Goal: Task Accomplishment & Management: Complete application form

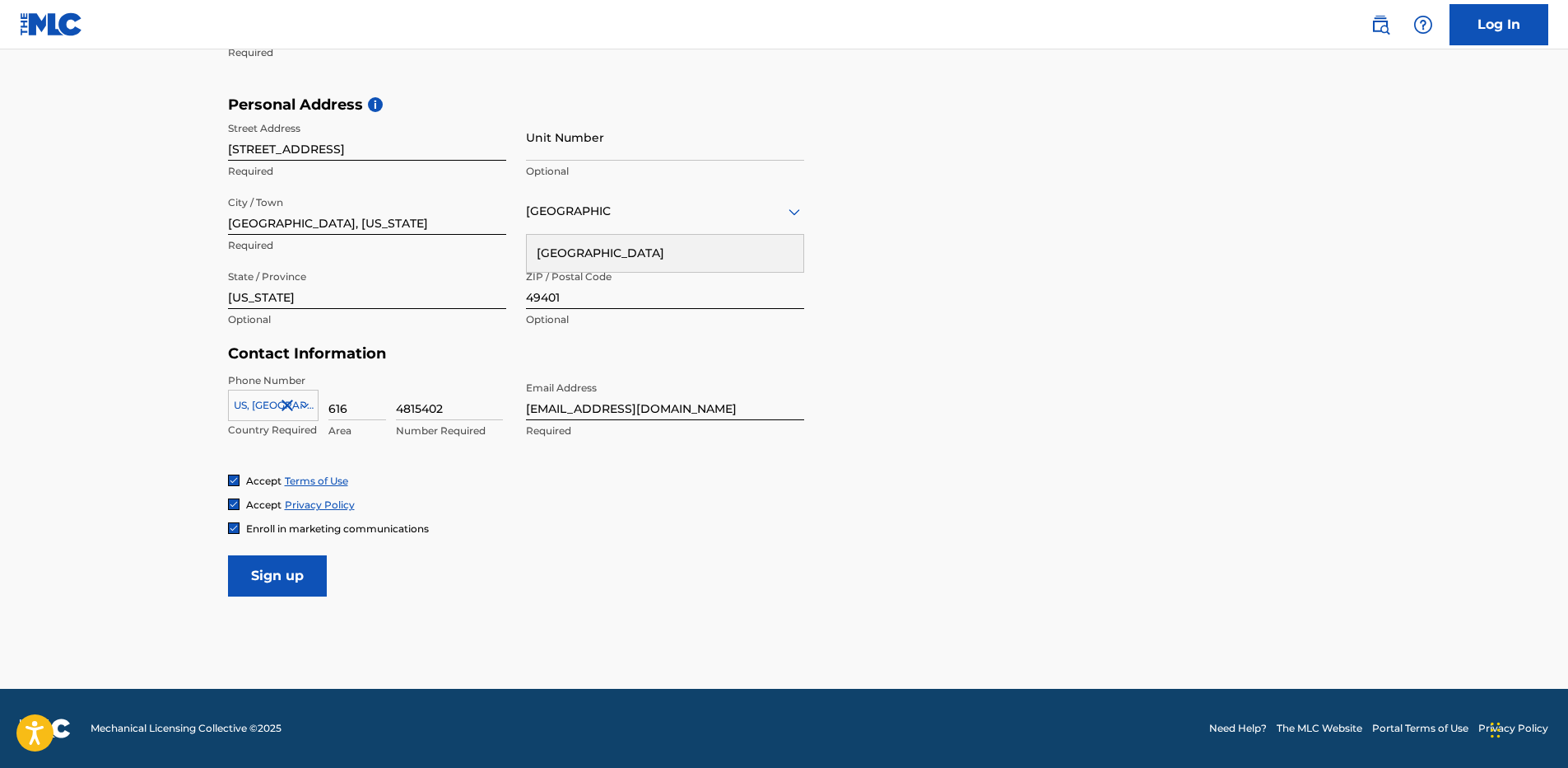
click at [262, 574] on input "Sign up" at bounding box center [277, 576] width 99 height 41
click at [262, 585] on input "Sign up" at bounding box center [277, 576] width 99 height 41
click at [661, 225] on div "Country [GEOGRAPHIC_DATA]" at bounding box center [665, 211] width 278 height 47
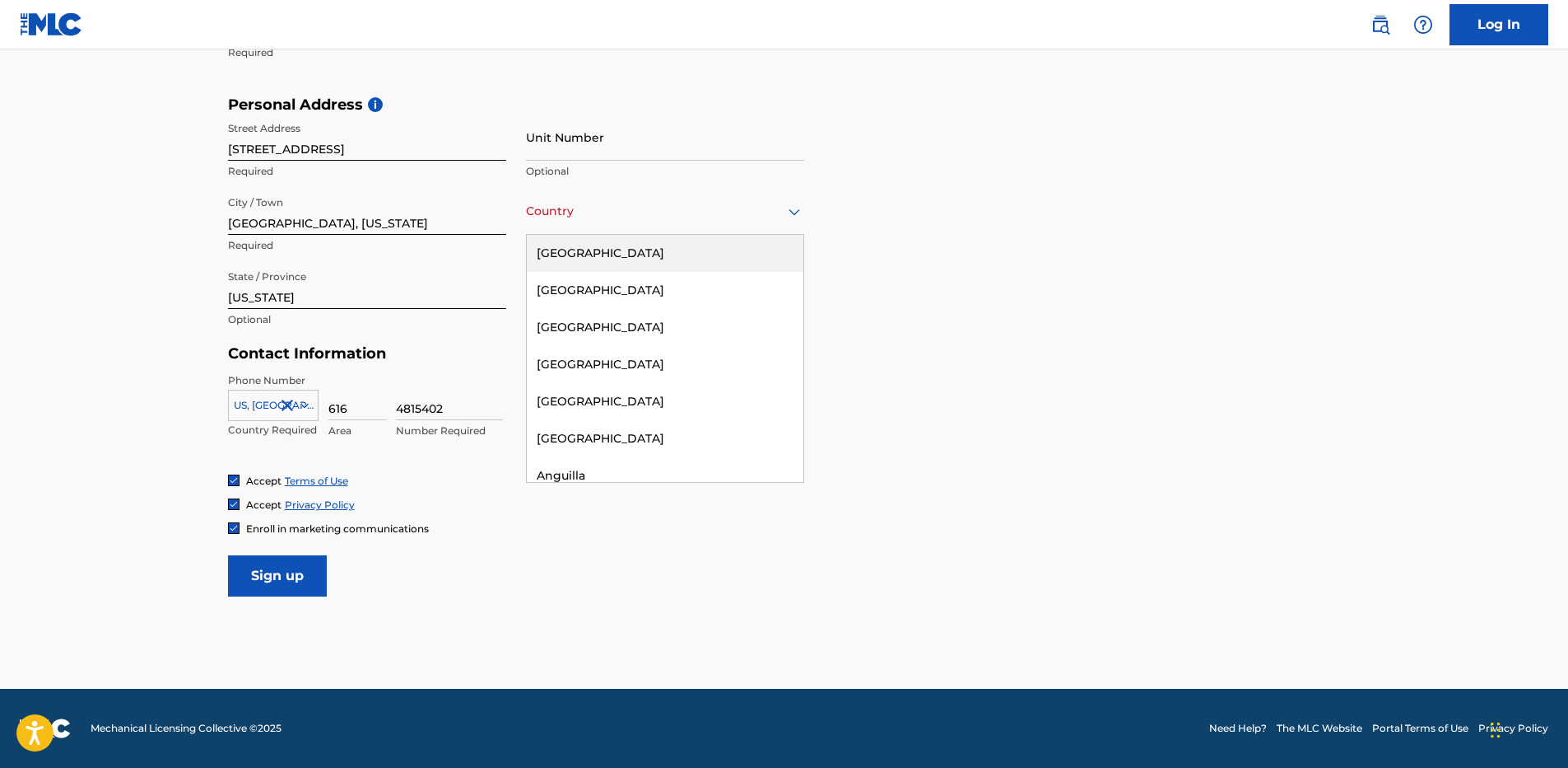
drag, startPoint x: 607, startPoint y: 263, endPoint x: 565, endPoint y: 278, distance: 44.6
click at [607, 262] on div "[GEOGRAPHIC_DATA]" at bounding box center [665, 253] width 277 height 37
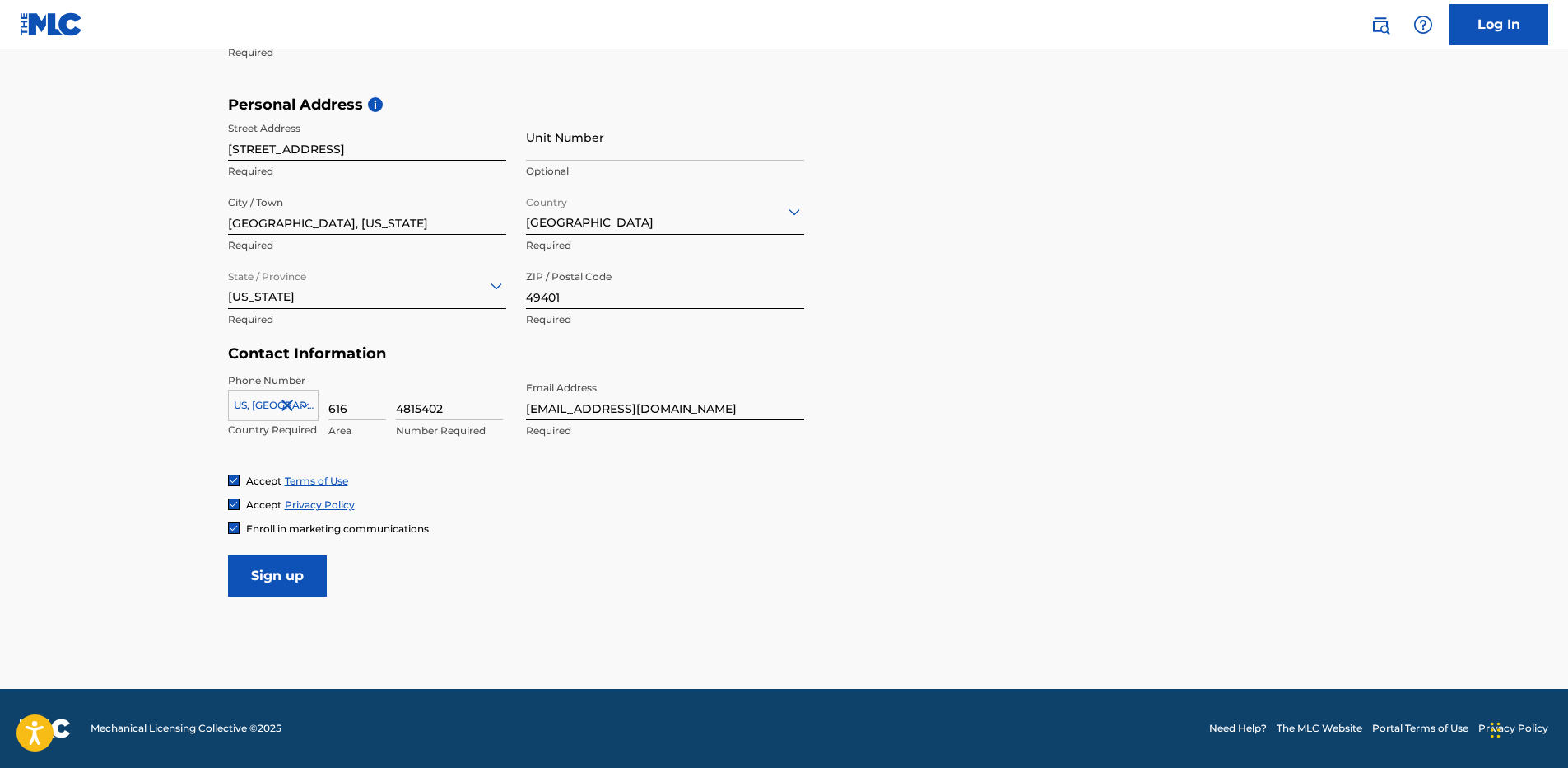
click at [303, 567] on input "Sign up" at bounding box center [277, 576] width 99 height 41
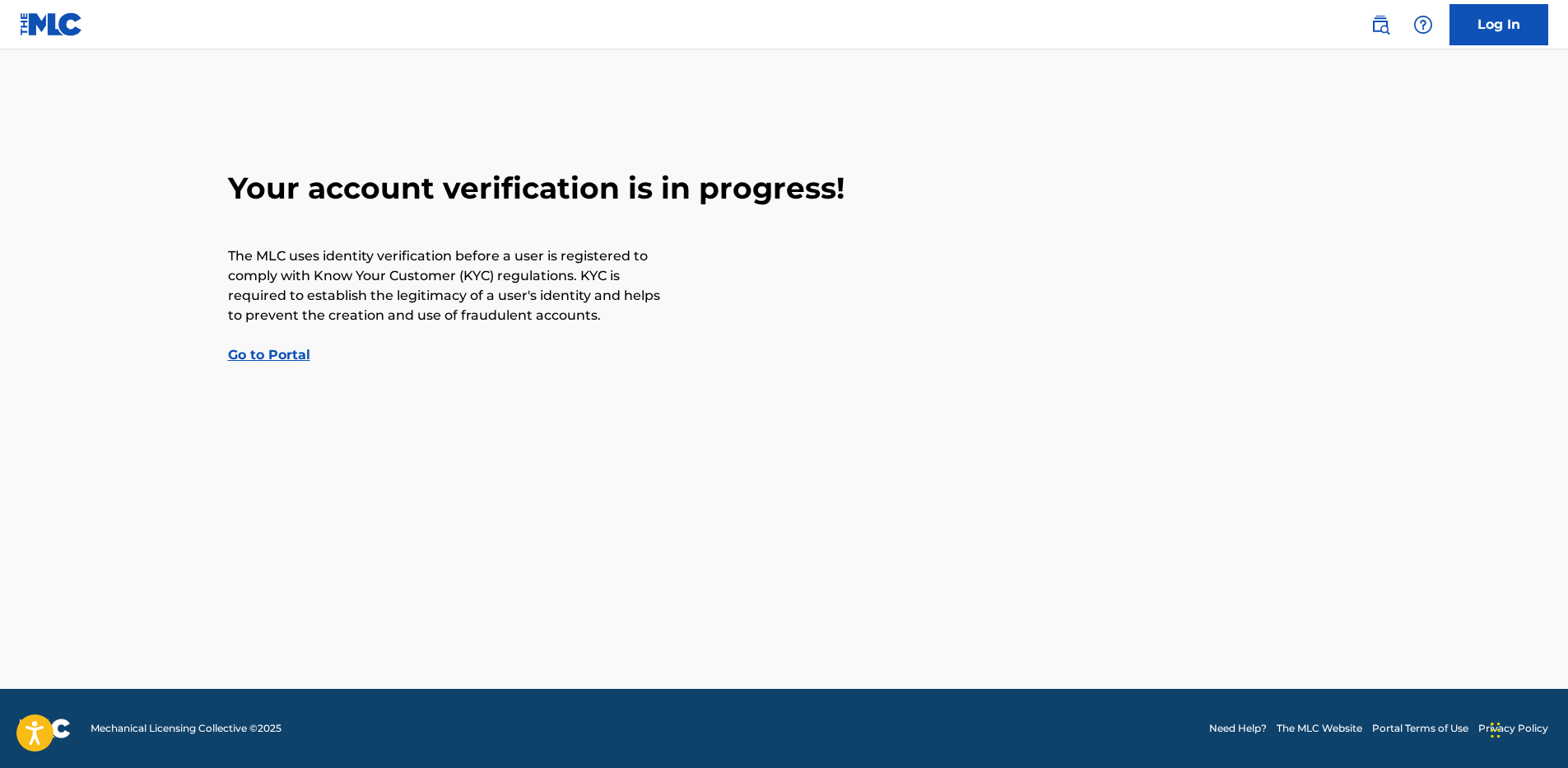
click at [265, 354] on link "Go to Portal" at bounding box center [269, 355] width 83 height 16
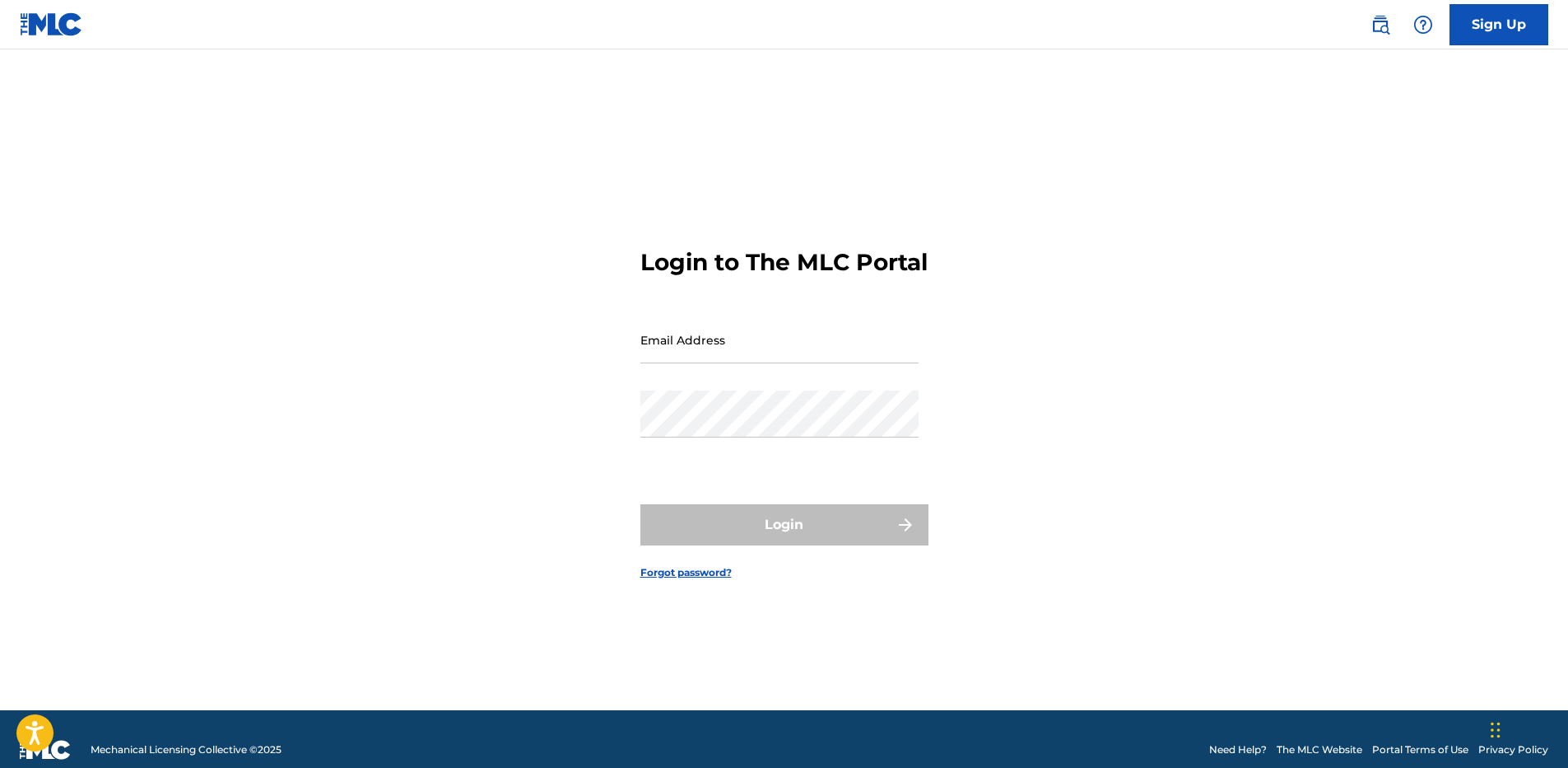
click at [741, 363] on input "Email Address" at bounding box center [780, 340] width 278 height 47
click at [511, 391] on div "Login to The MLC Portal Email Address Password Login Forgot password?" at bounding box center [784, 400] width 1152 height 619
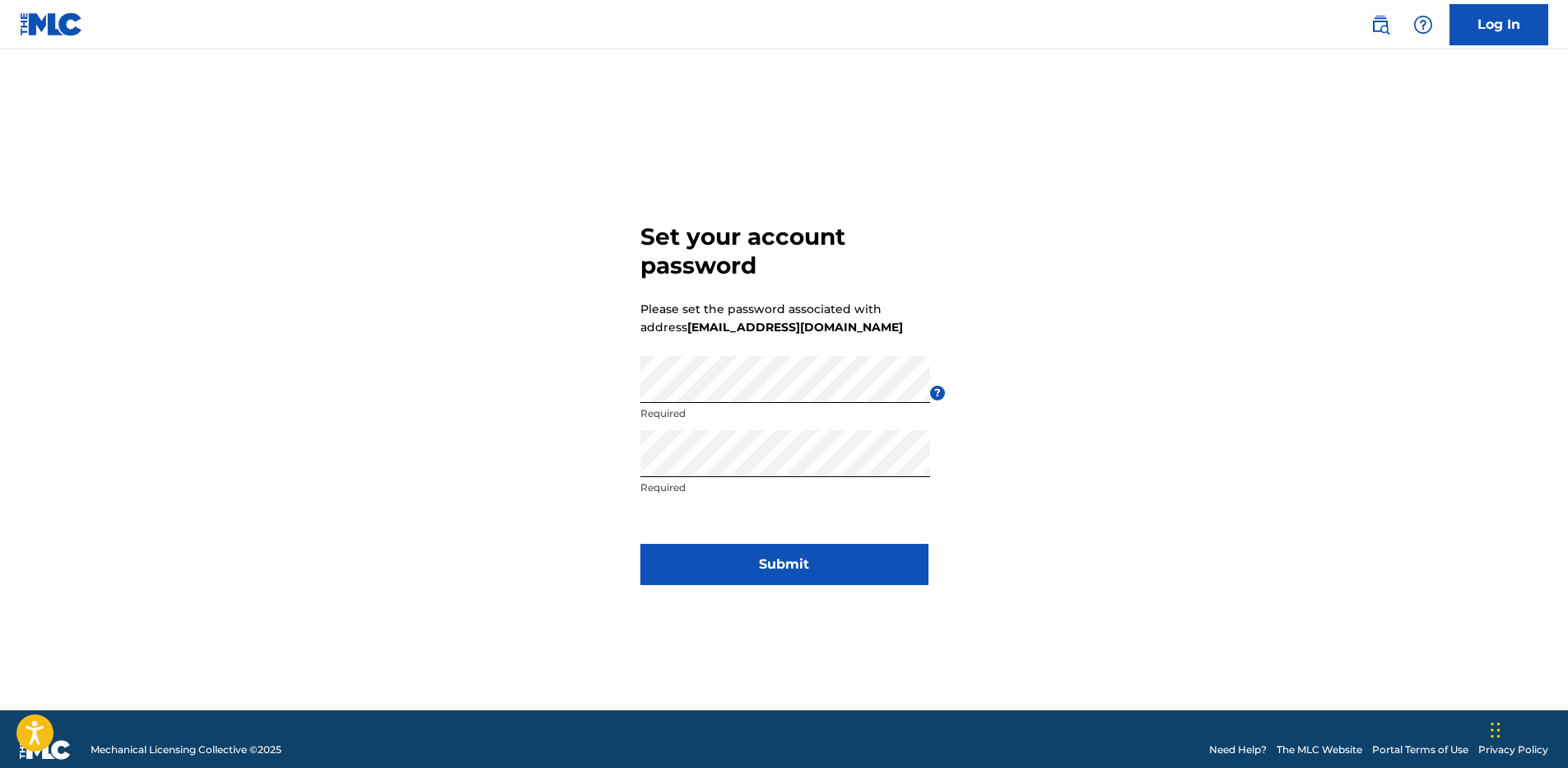
click at [703, 575] on button "Submit" at bounding box center [784, 564] width 288 height 41
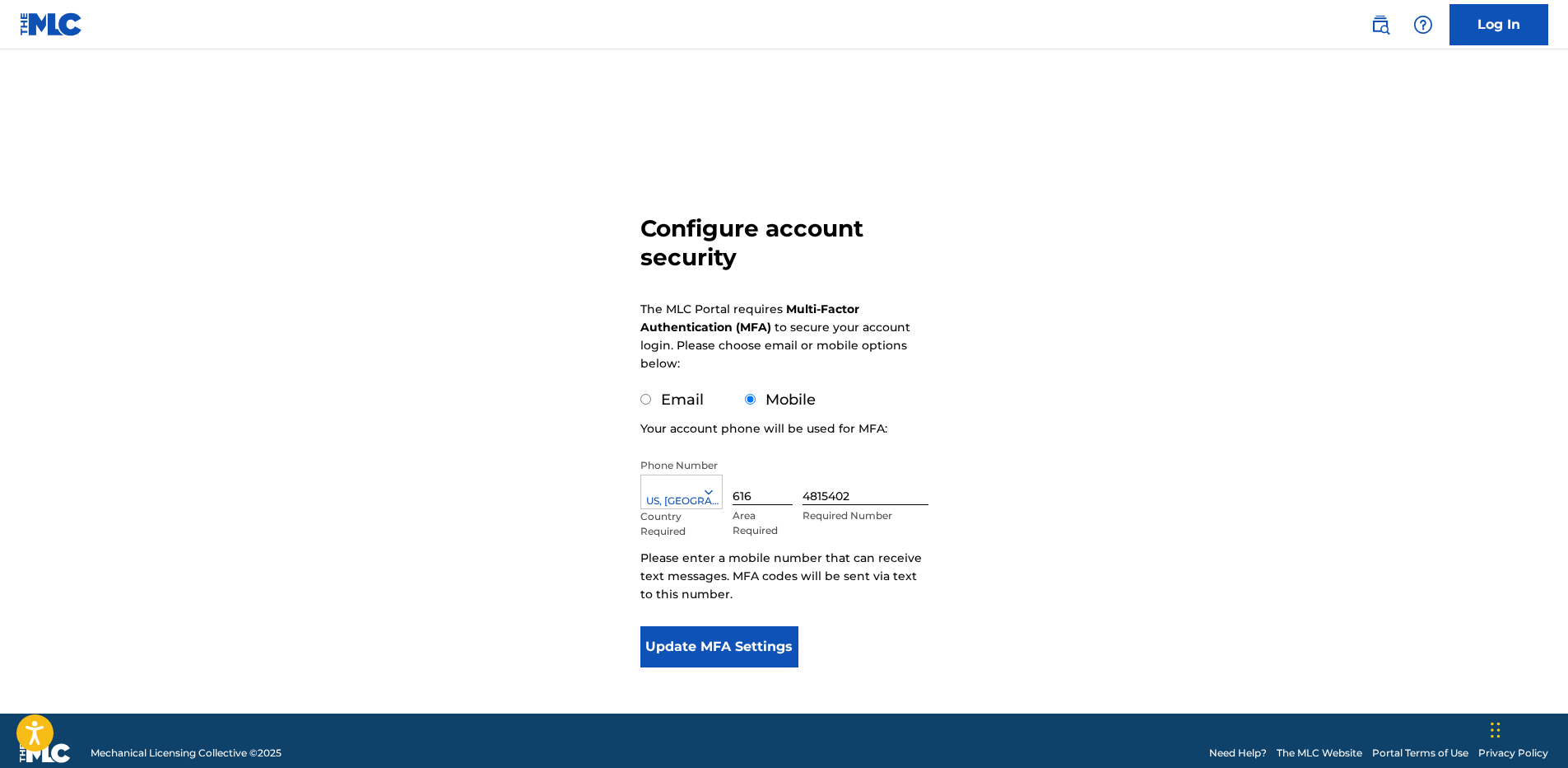
click at [652, 398] on div "Email" at bounding box center [672, 399] width 63 height 23
click at [648, 401] on input "Email" at bounding box center [646, 398] width 11 height 11
radio input "true"
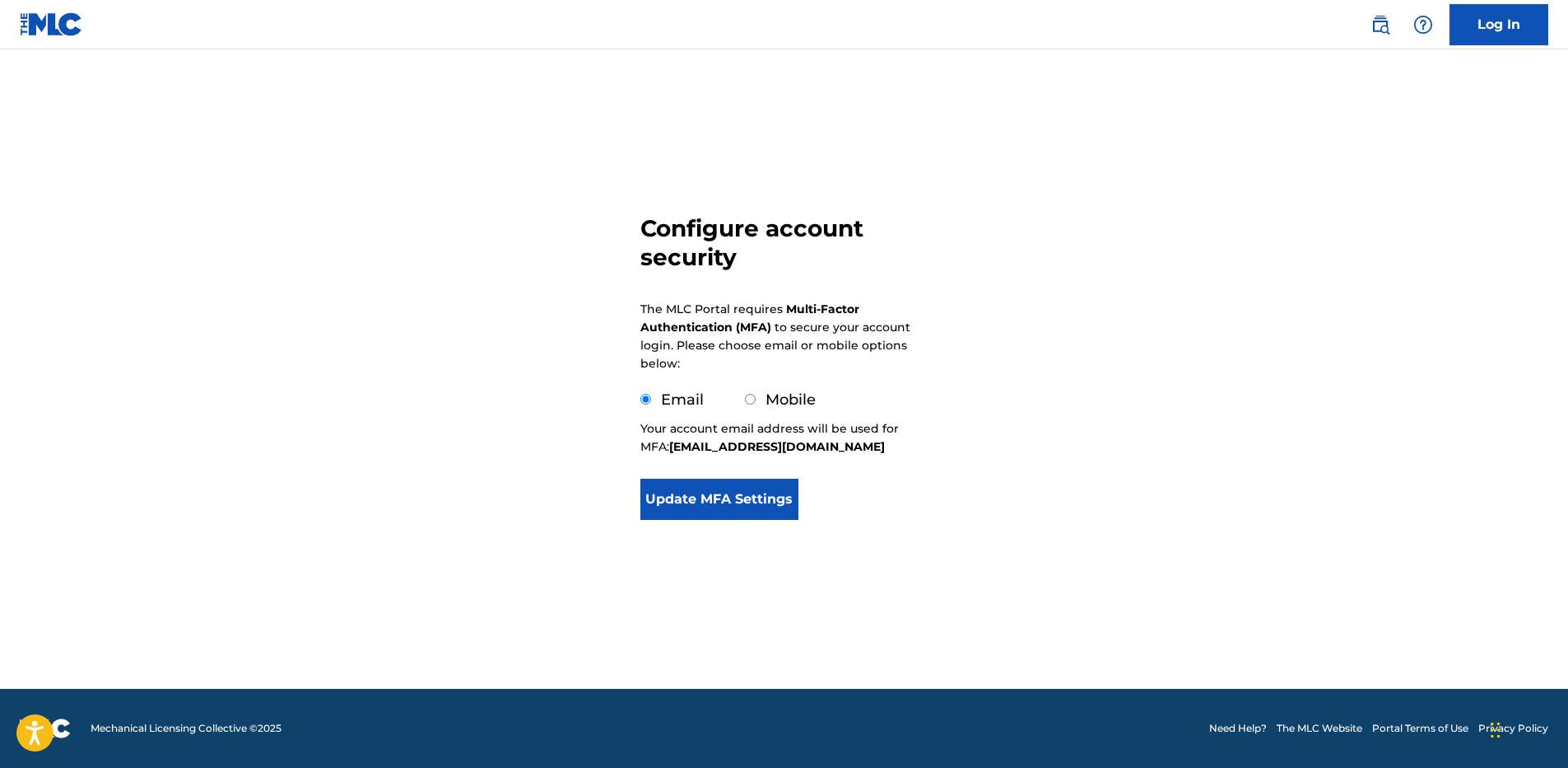
click at [712, 498] on button "Update MFA Settings" at bounding box center [719, 499] width 159 height 41
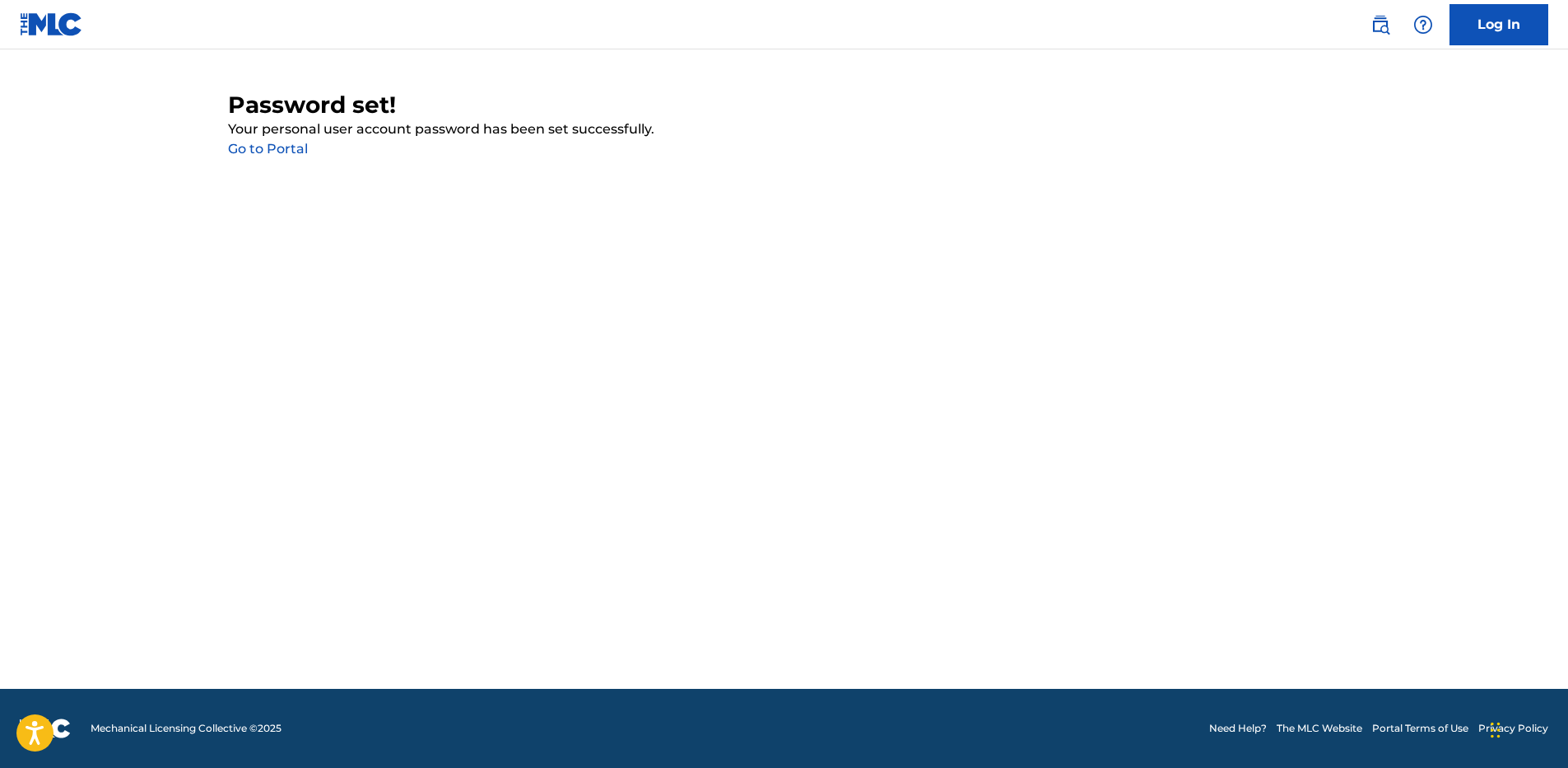
click at [283, 151] on link "Go to Portal" at bounding box center [267, 149] width 80 height 16
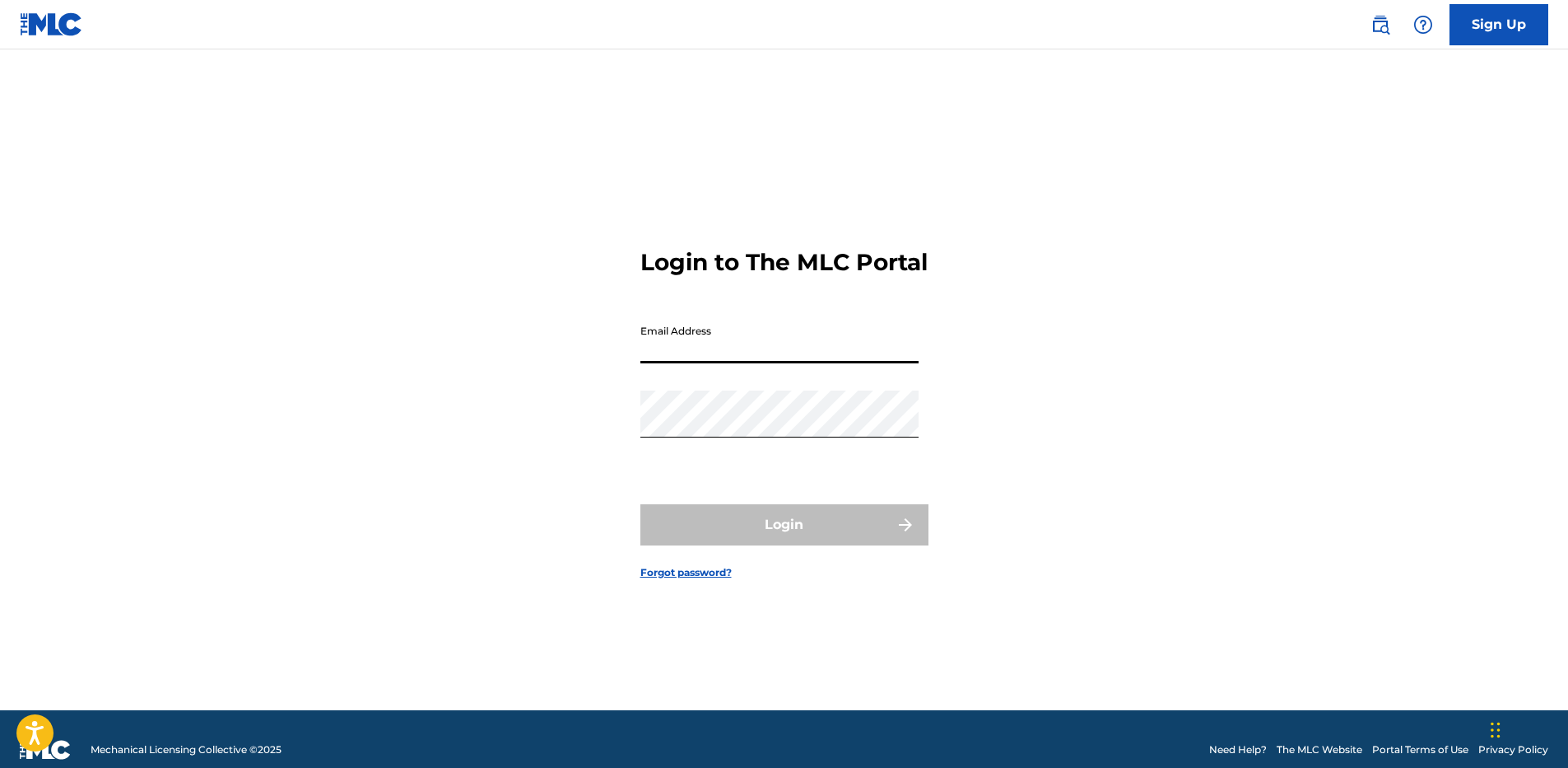
click at [780, 358] on input "Email Address" at bounding box center [780, 340] width 278 height 47
drag, startPoint x: 608, startPoint y: 361, endPoint x: 623, endPoint y: 362, distance: 15.0
click at [610, 361] on div "Login to The MLC Portal Email Address Password Login Forgot password?" at bounding box center [784, 400] width 1152 height 619
click at [681, 363] on input "Email Address" at bounding box center [780, 340] width 278 height 47
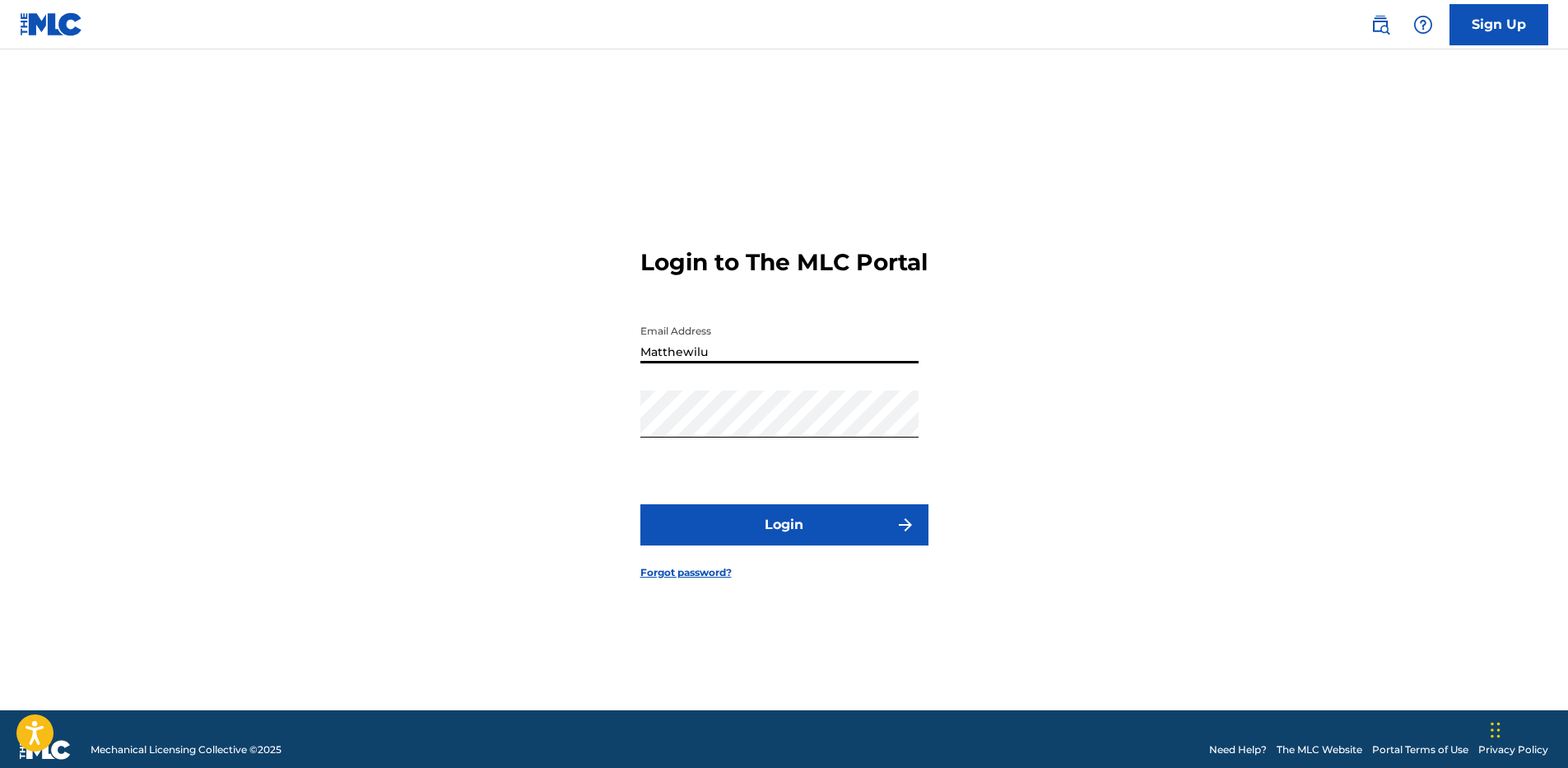
type input "matthewilus28@gmail.com"
click at [641, 504] on button "Login" at bounding box center [784, 524] width 288 height 41
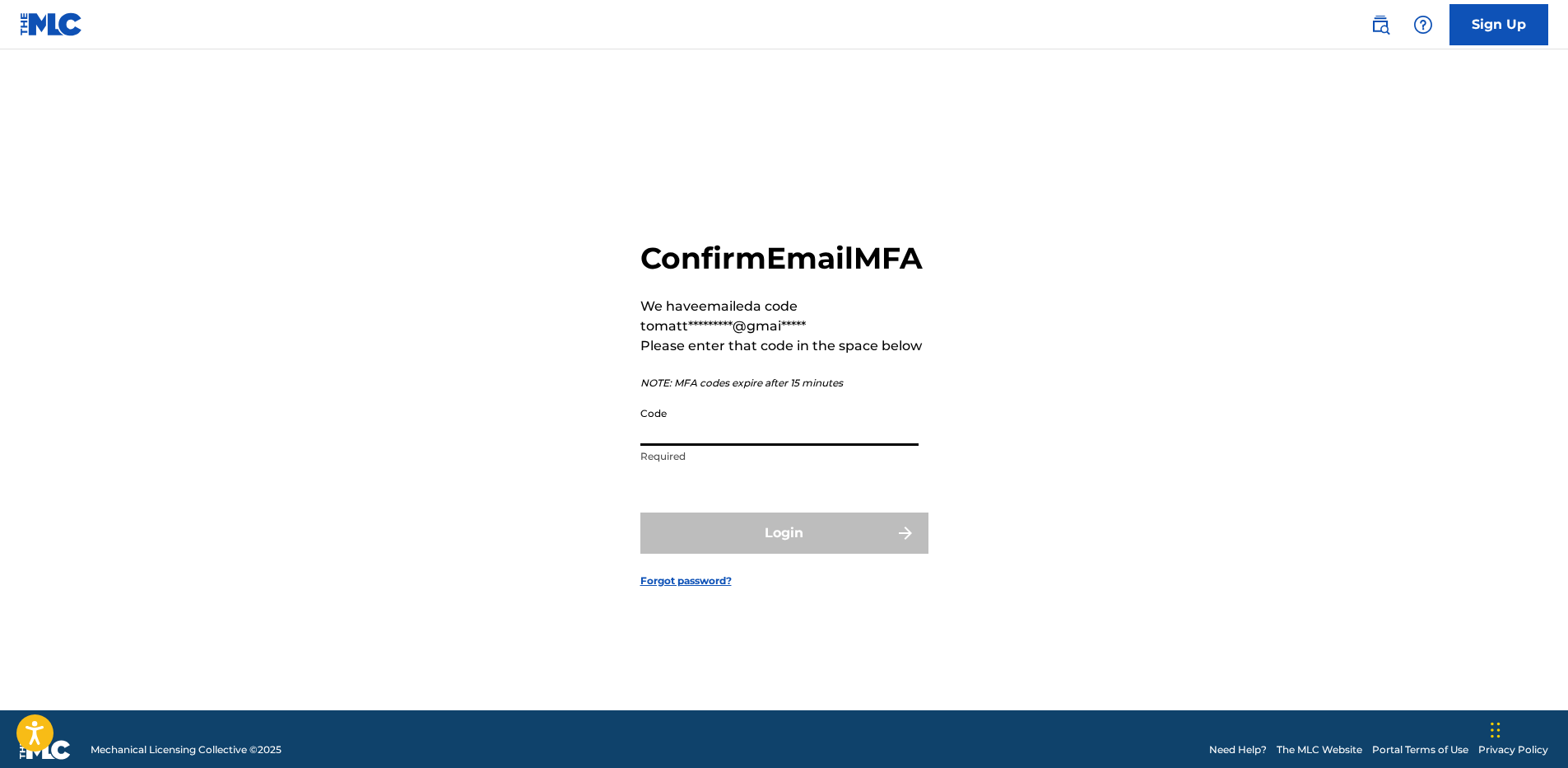
click at [717, 438] on input "Code" at bounding box center [780, 422] width 278 height 47
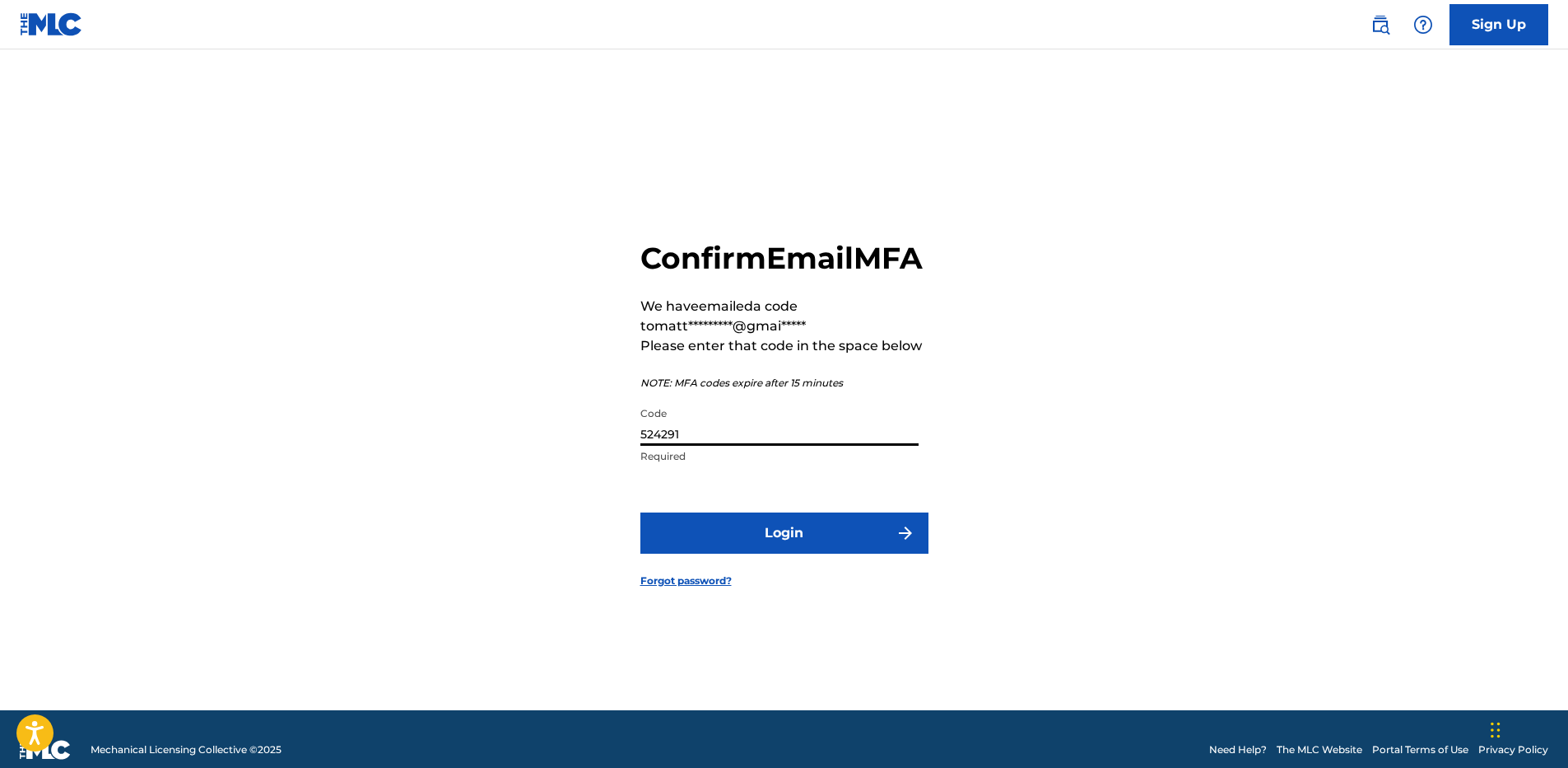
type input "524291"
click at [709, 553] on button "Login" at bounding box center [784, 533] width 288 height 41
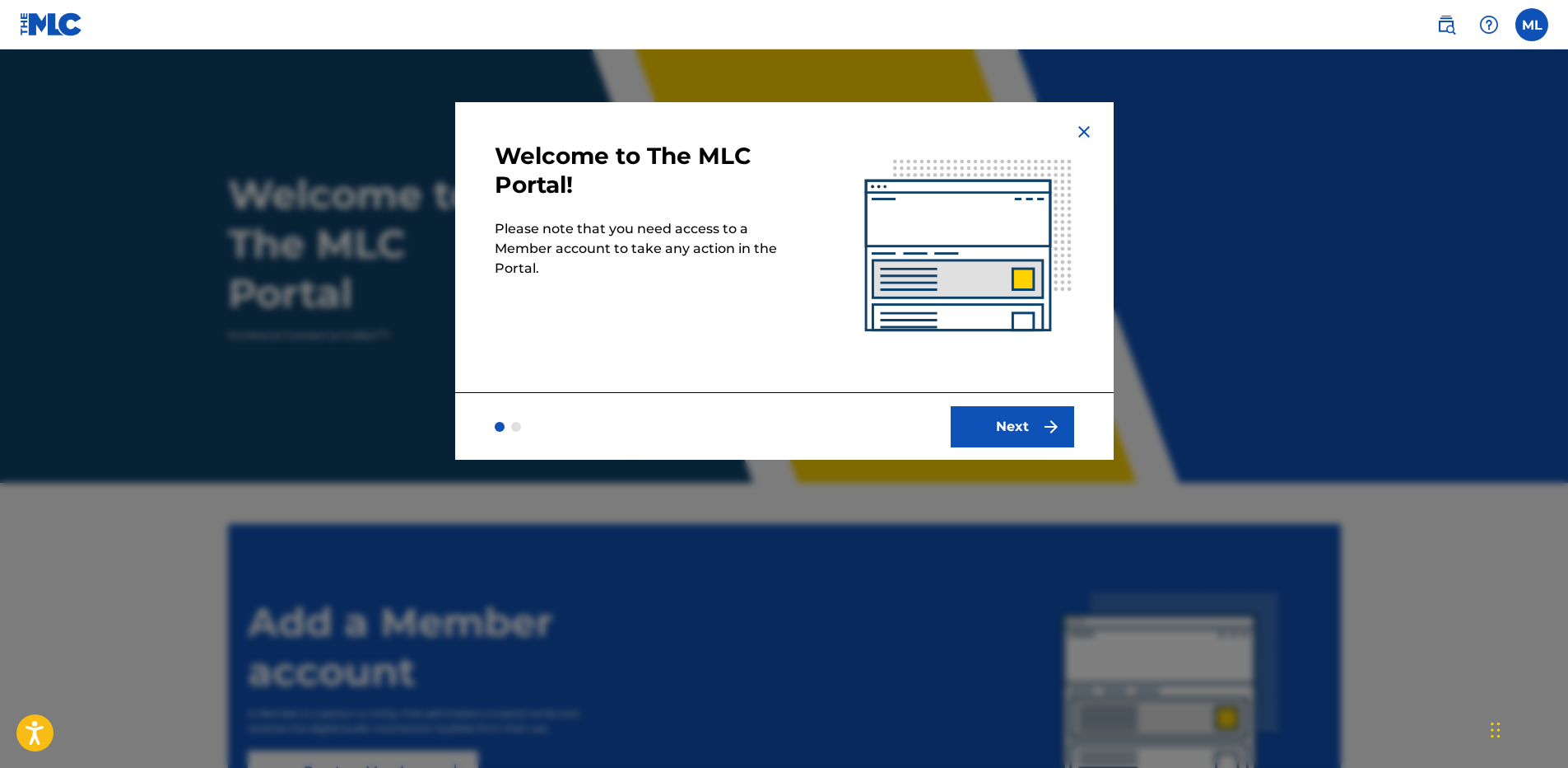
click at [1023, 428] on button "Next" at bounding box center [1012, 427] width 123 height 41
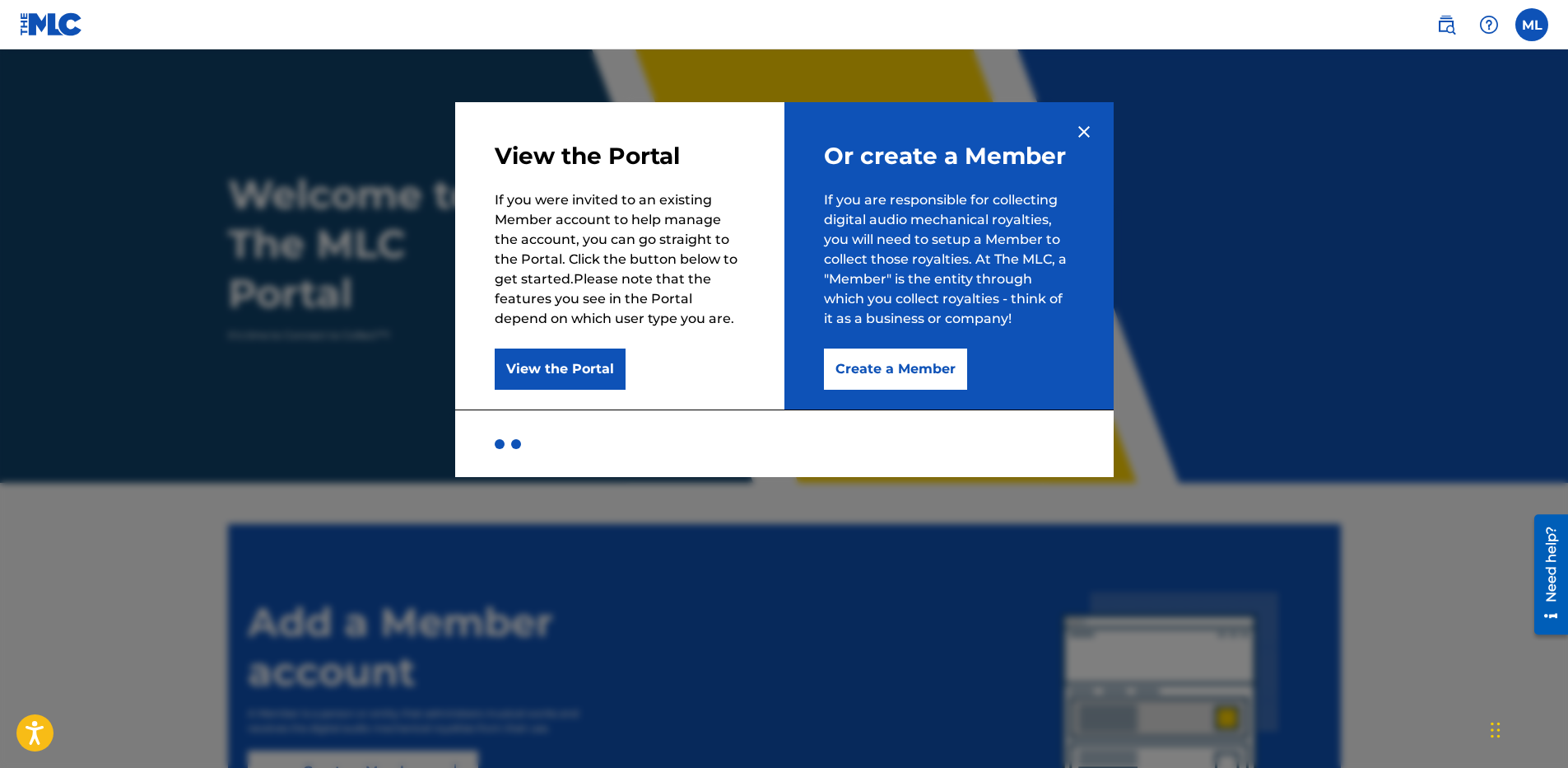
click at [593, 369] on button "View the Portal" at bounding box center [560, 369] width 131 height 41
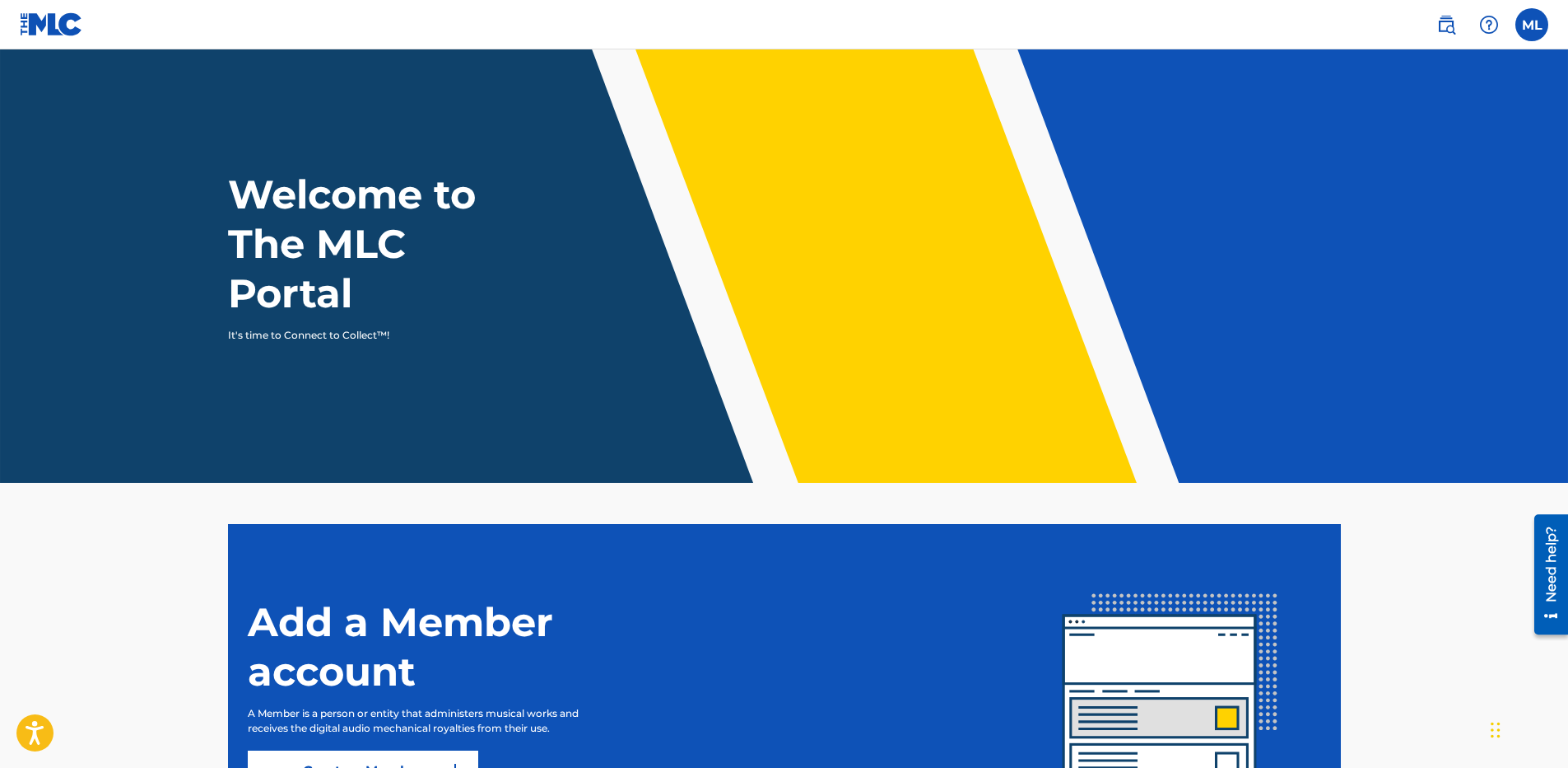
click at [1542, 29] on label at bounding box center [1532, 24] width 33 height 33
click at [1533, 25] on input "ML Matthew Lussier matthewilus28@gmail.com Notification Preferences Profile Log…" at bounding box center [1533, 25] width 0 height 0
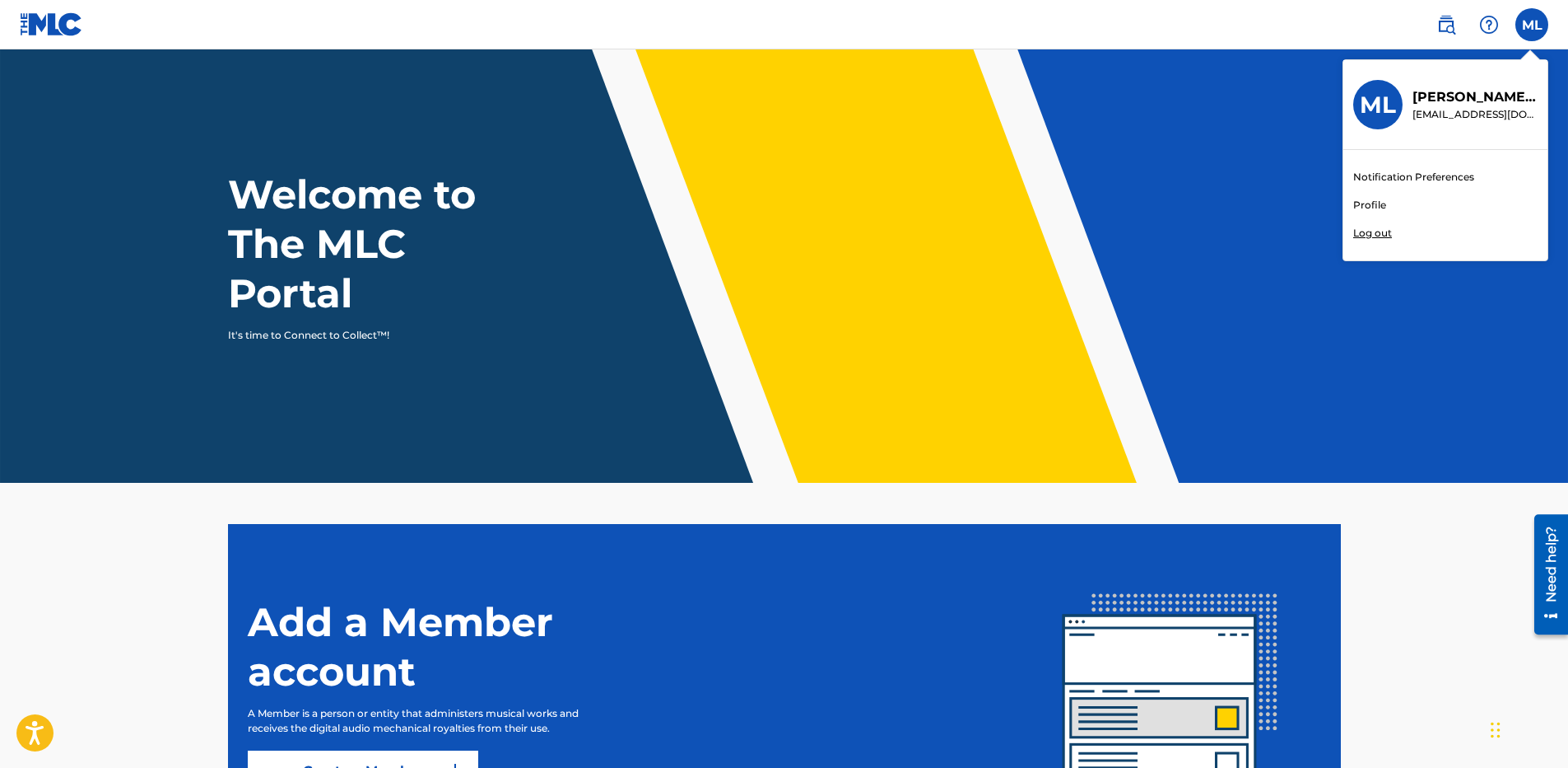
click at [1378, 203] on link "Profile" at bounding box center [1369, 204] width 33 height 15
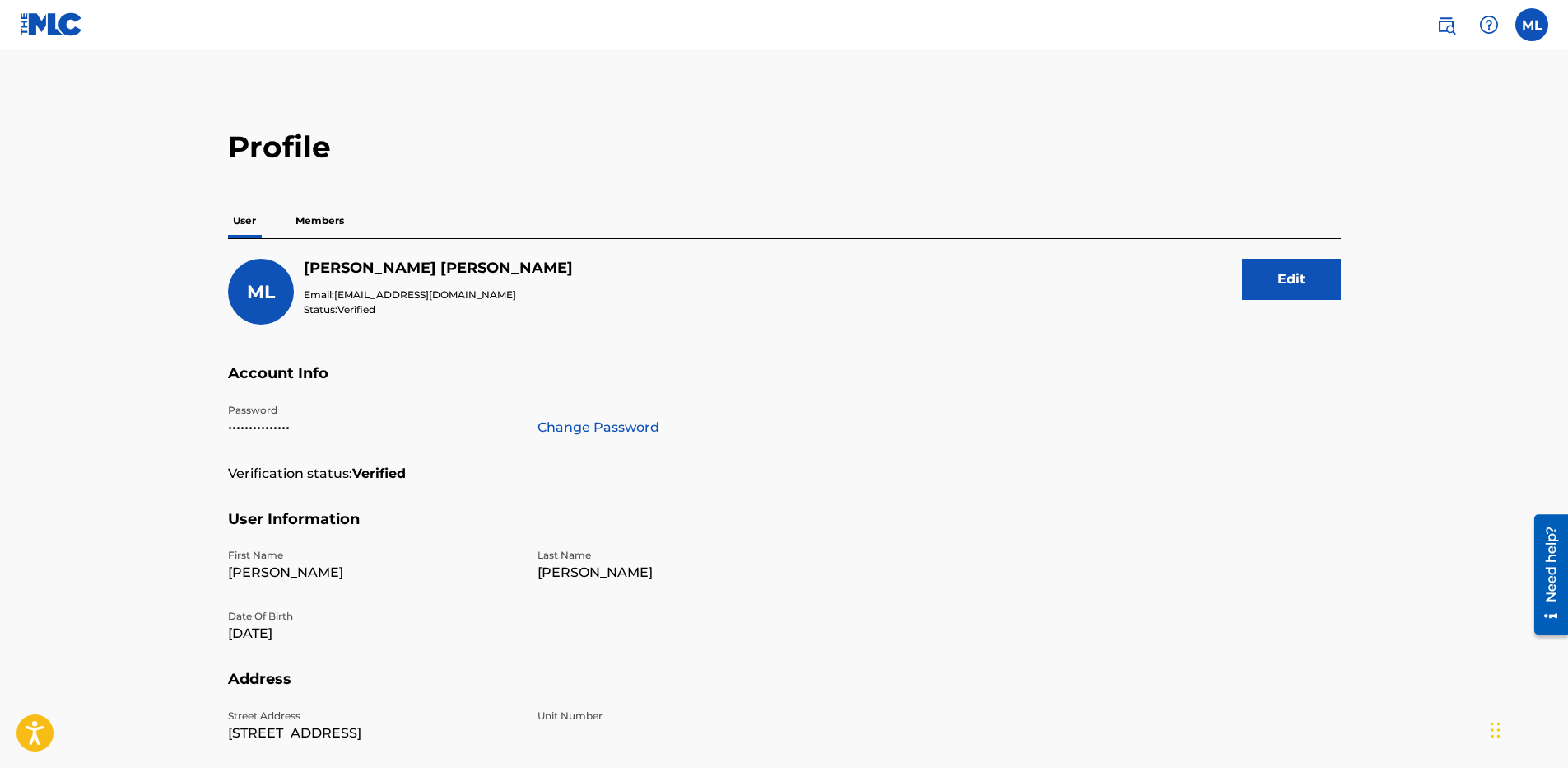
click at [319, 216] on p "Members" at bounding box center [319, 220] width 58 height 35
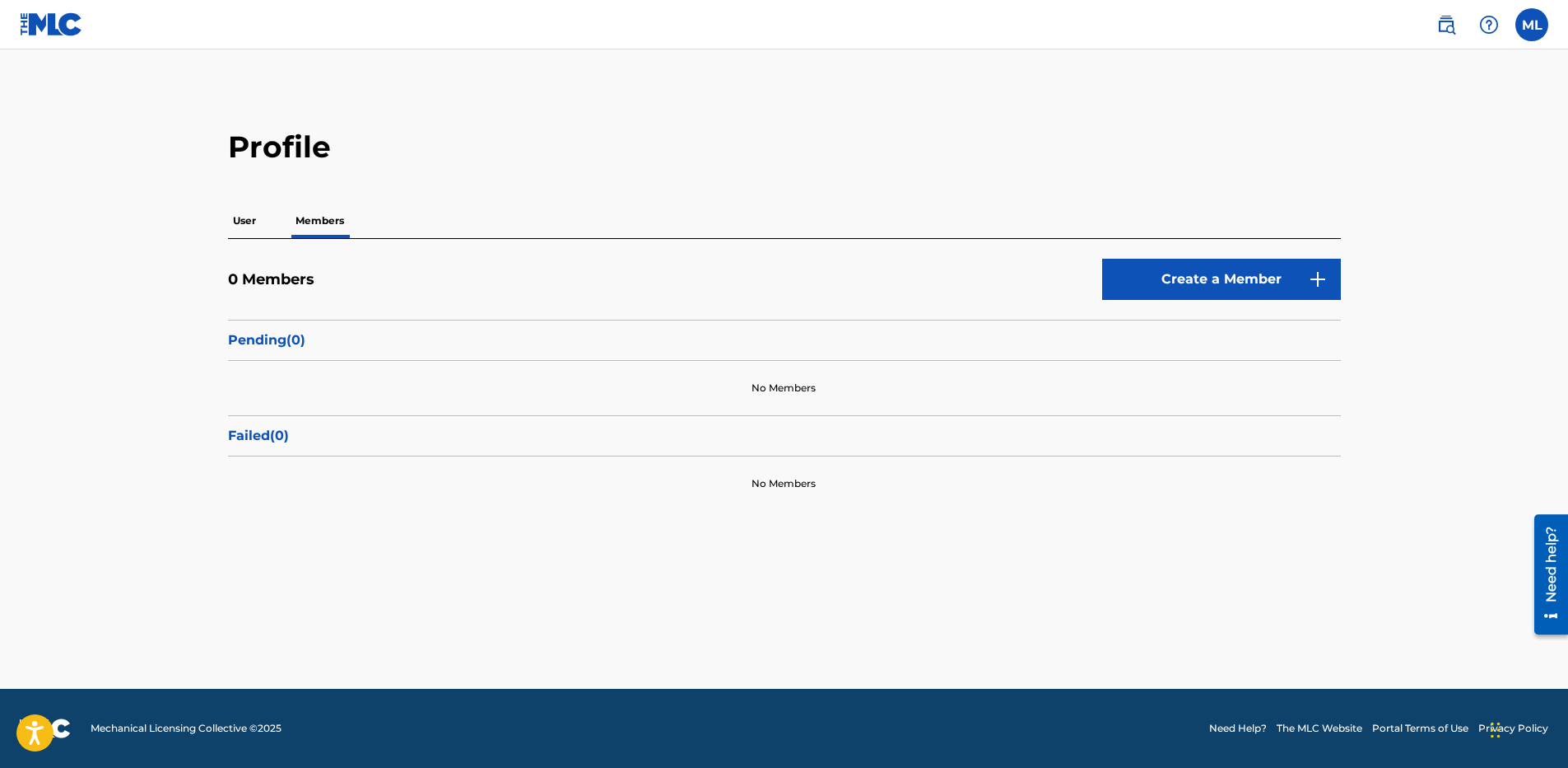
click at [1144, 291] on link "Create a Member" at bounding box center [1222, 279] width 239 height 41
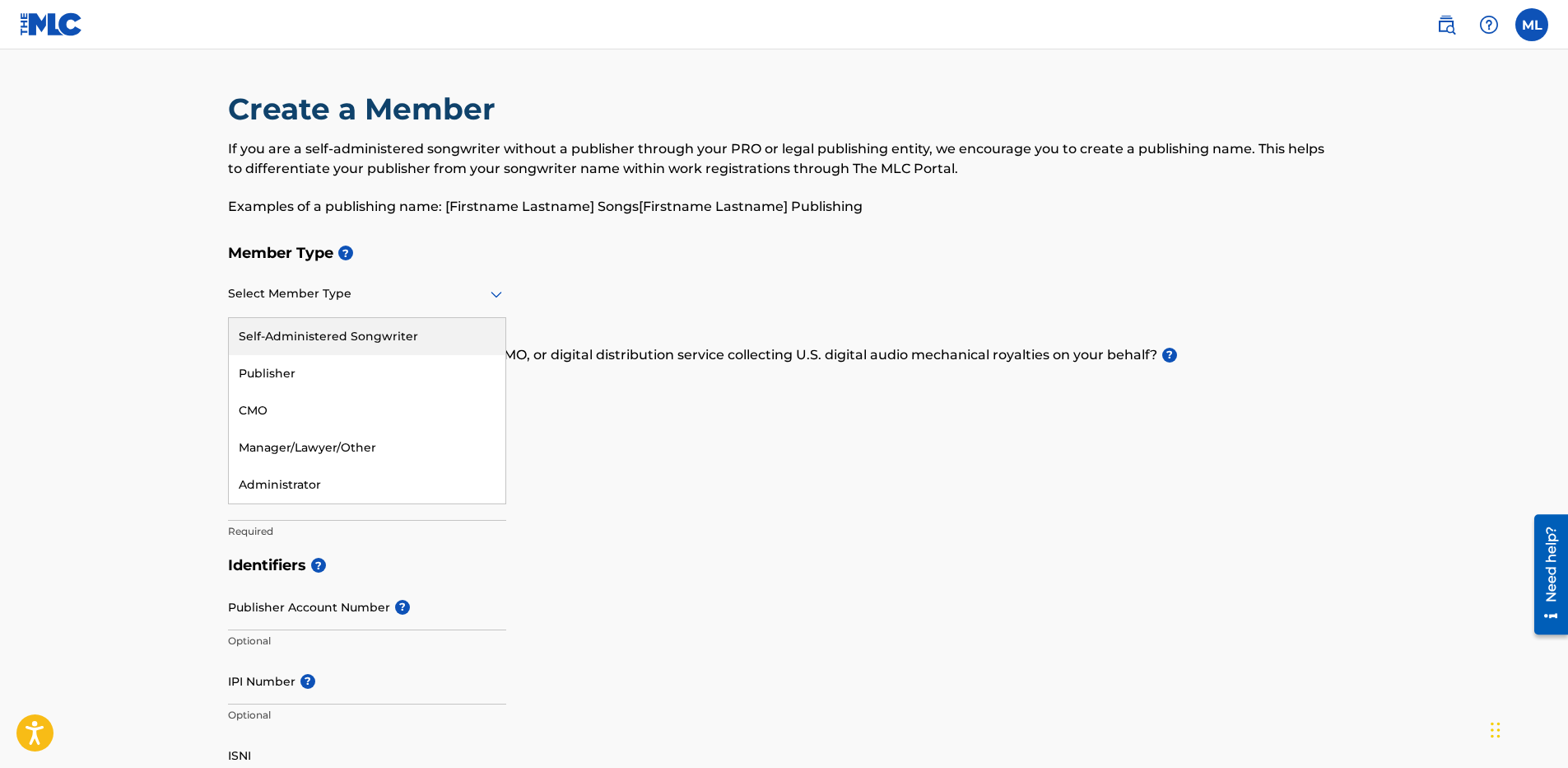
click at [400, 290] on div at bounding box center [367, 293] width 278 height 21
click at [449, 342] on div "Self-Administered Songwriter" at bounding box center [367, 336] width 277 height 37
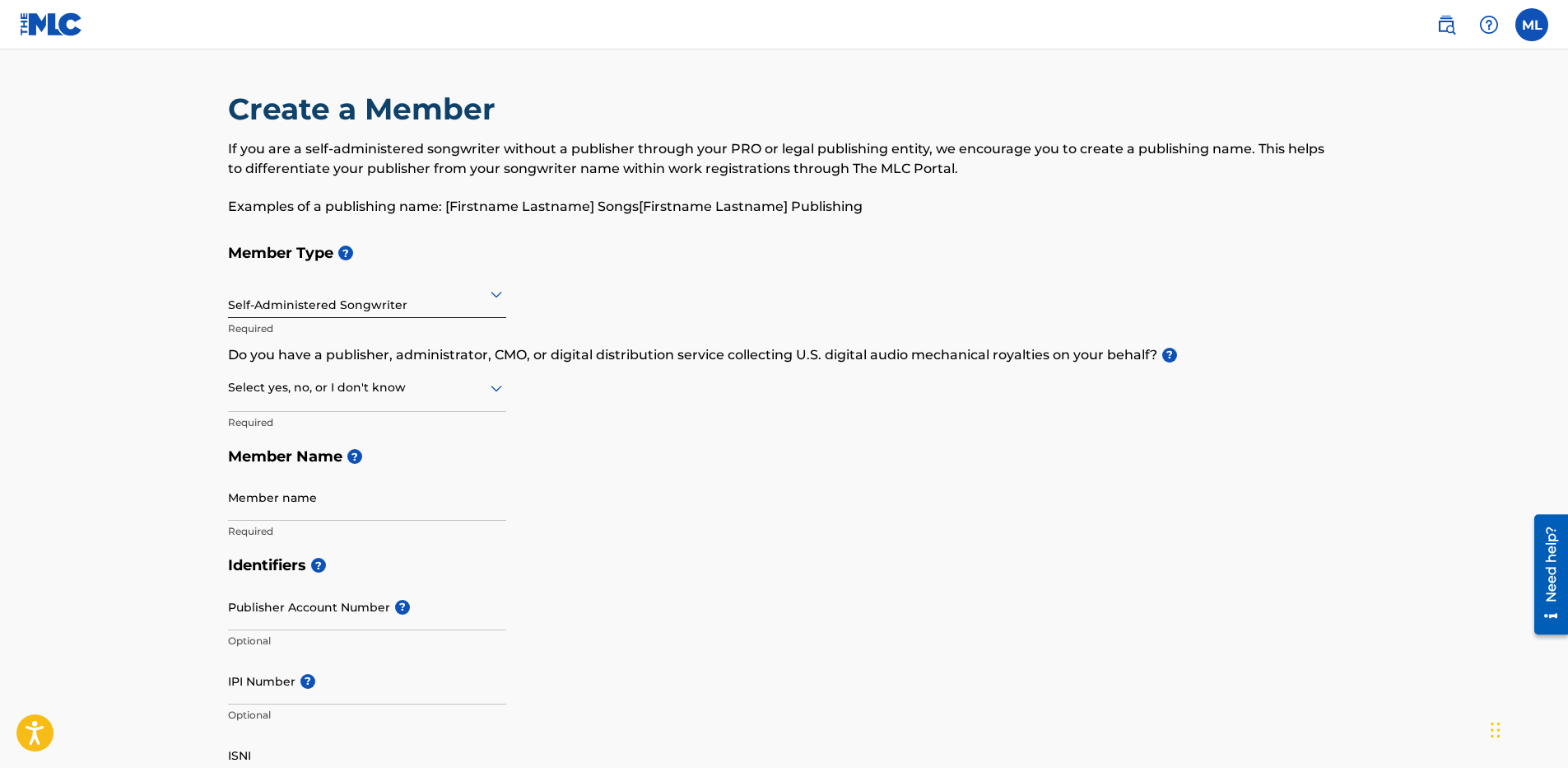
click at [452, 389] on div at bounding box center [367, 387] width 278 height 21
click at [396, 438] on div "Yes" at bounding box center [367, 431] width 277 height 37
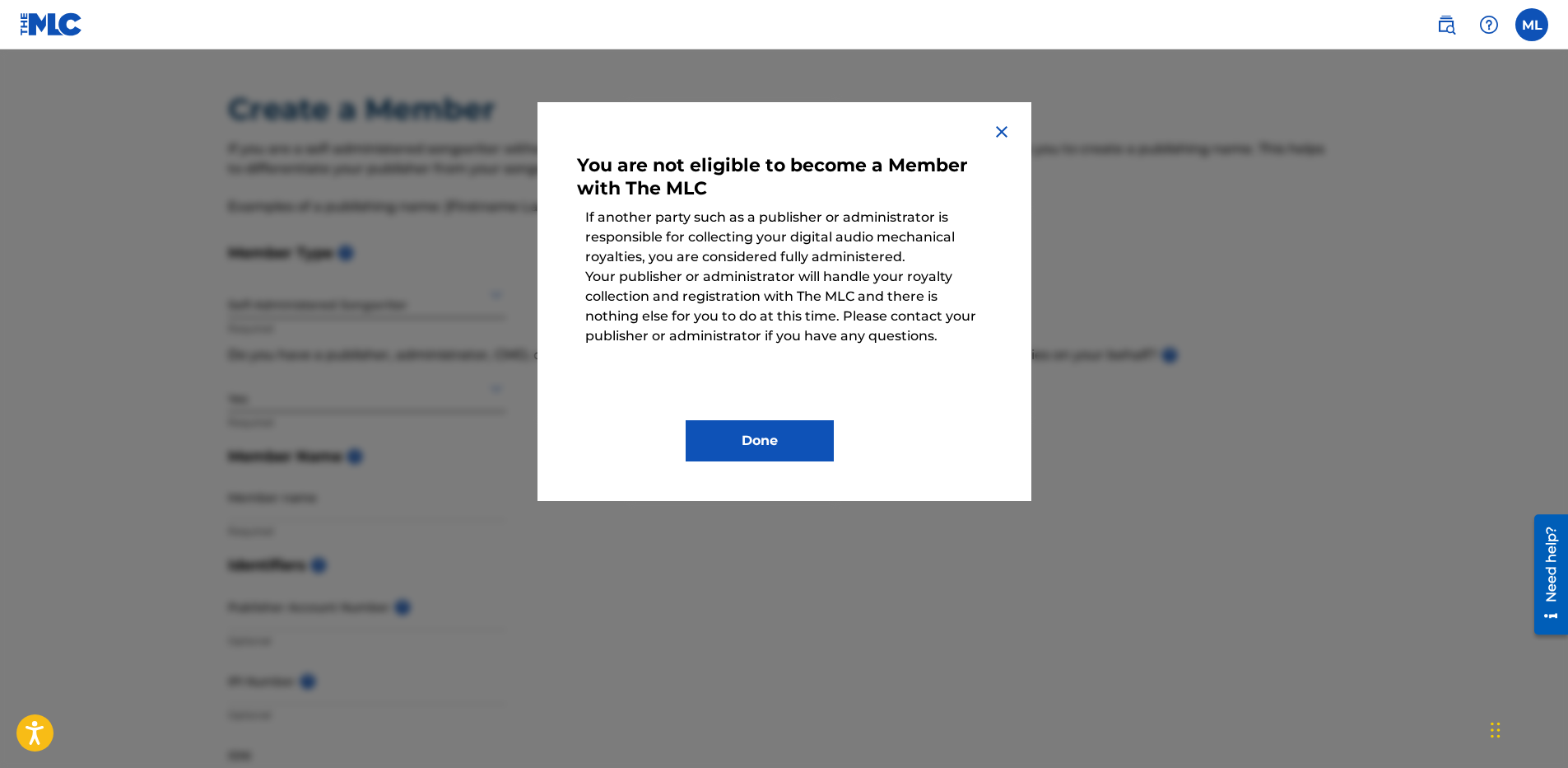
click at [986, 134] on div "You are not eligible to become a Member with The MLC If another party such as a…" at bounding box center [784, 302] width 494 height 398
click at [1002, 132] on img at bounding box center [1002, 132] width 20 height 20
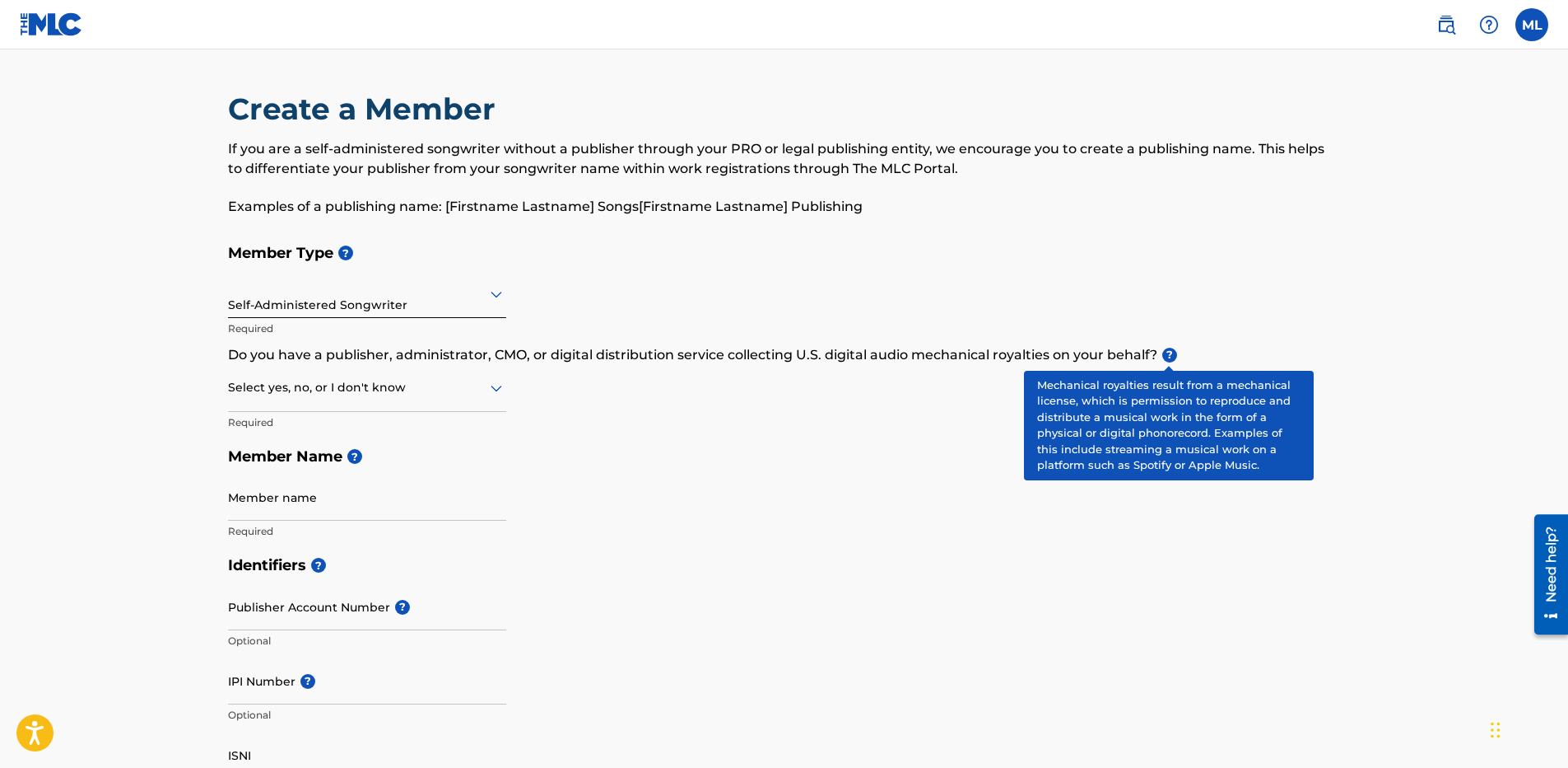
click at [1173, 352] on span "?" at bounding box center [1169, 355] width 15 height 15
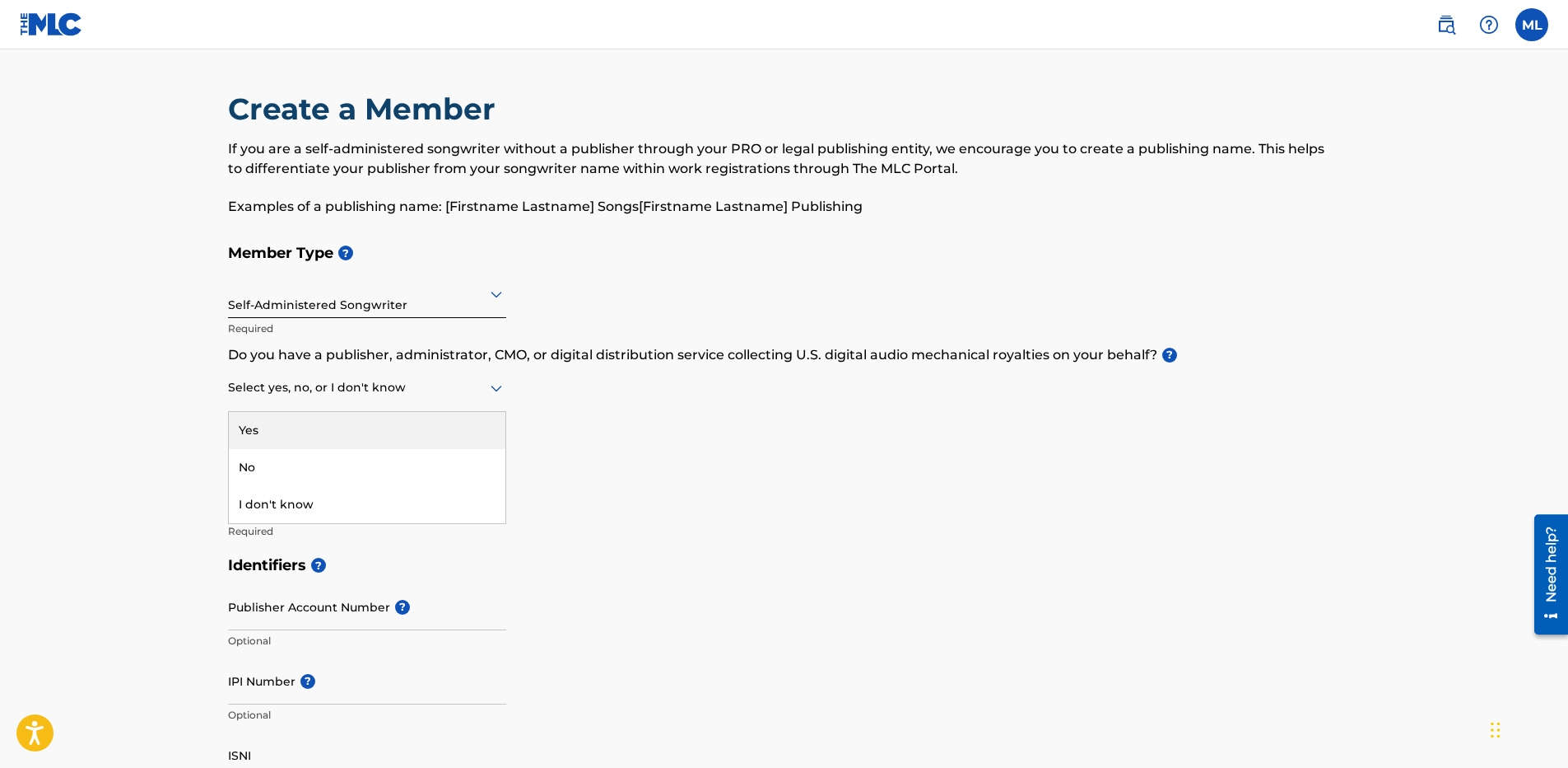
click at [436, 406] on div "Select yes, no, or I don't know" at bounding box center [367, 388] width 278 height 47
click at [441, 473] on div "No" at bounding box center [367, 467] width 277 height 37
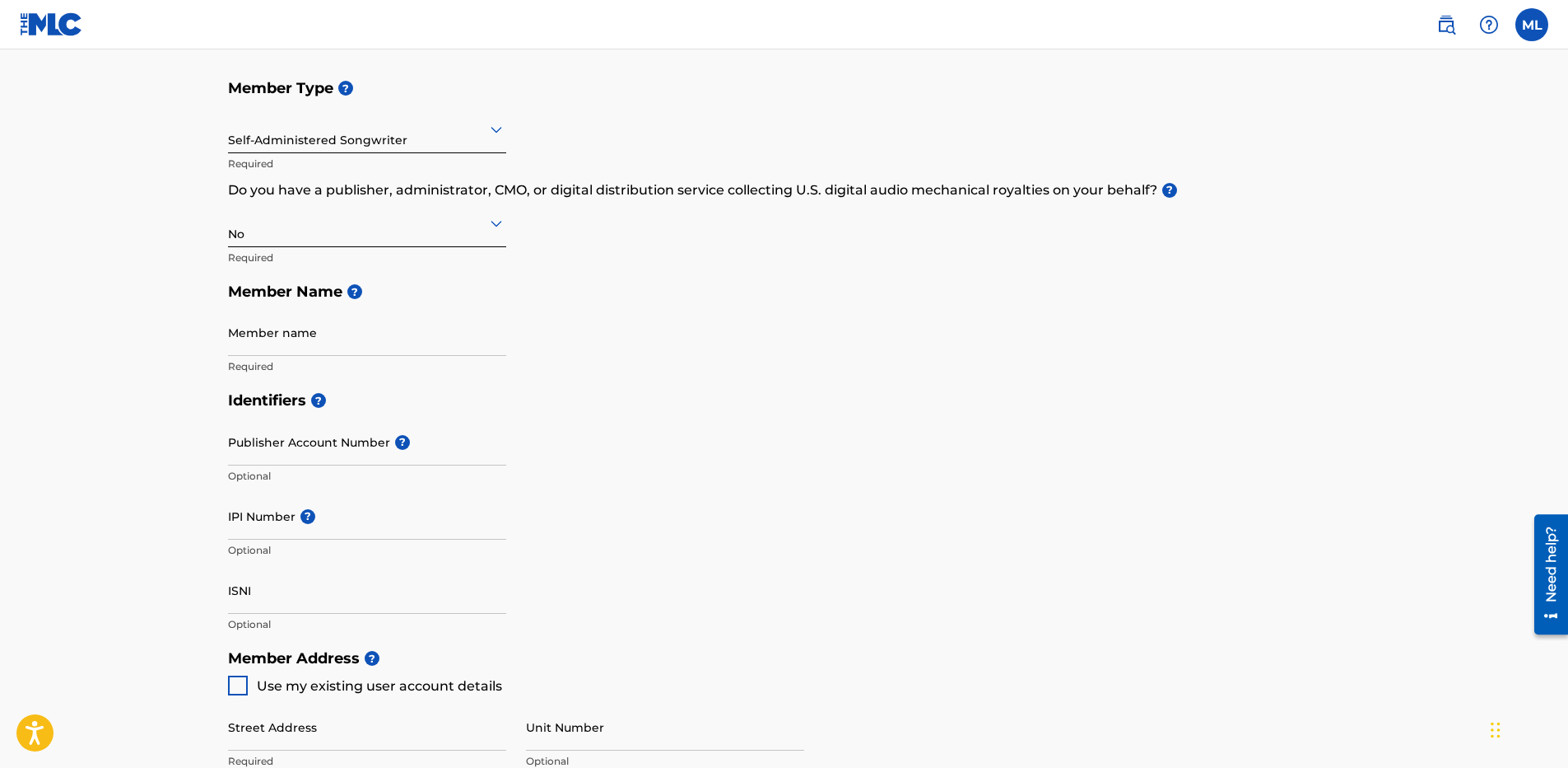
click at [370, 347] on input "Member name" at bounding box center [367, 332] width 278 height 47
type input "Matthew Inocentes Lussier"
type input "[STREET_ADDRESS]"
type input "[GEOGRAPHIC_DATA], [US_STATE]"
type input "[GEOGRAPHIC_DATA]"
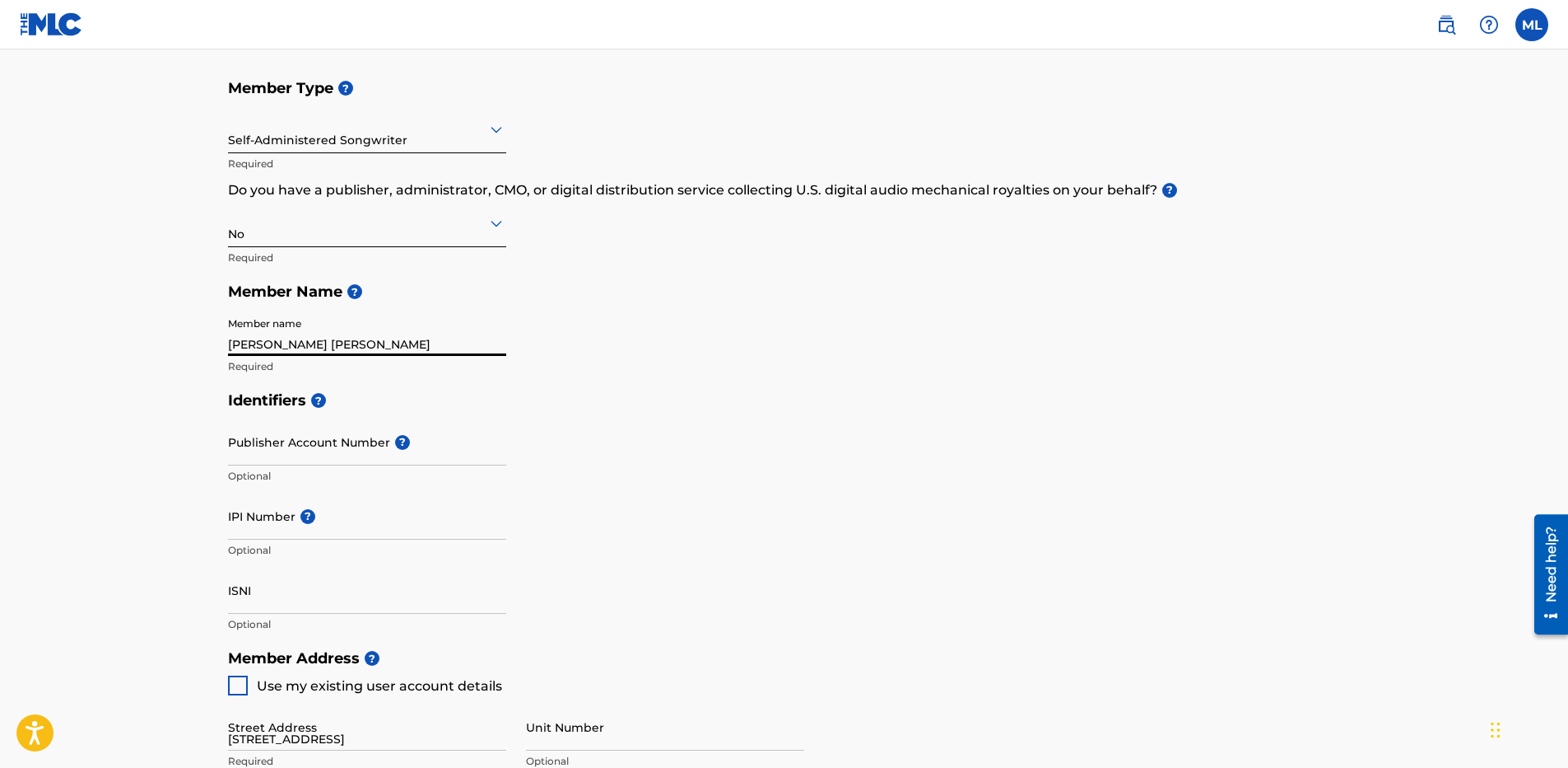
type input "[US_STATE]"
type input "49401"
type input "1"
type input "616"
type input "4815402"
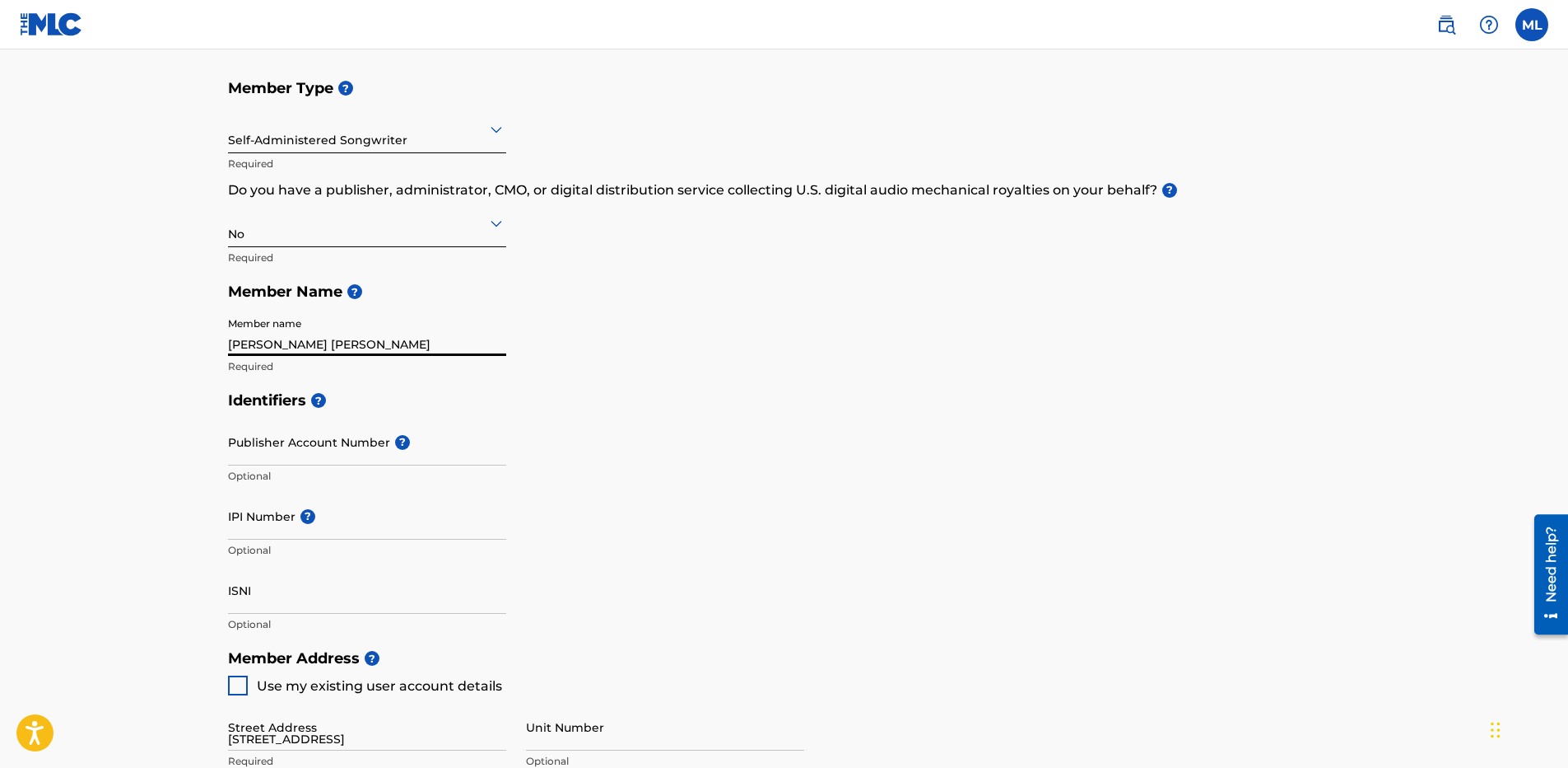
type input "[EMAIL_ADDRESS][DOMAIN_NAME]"
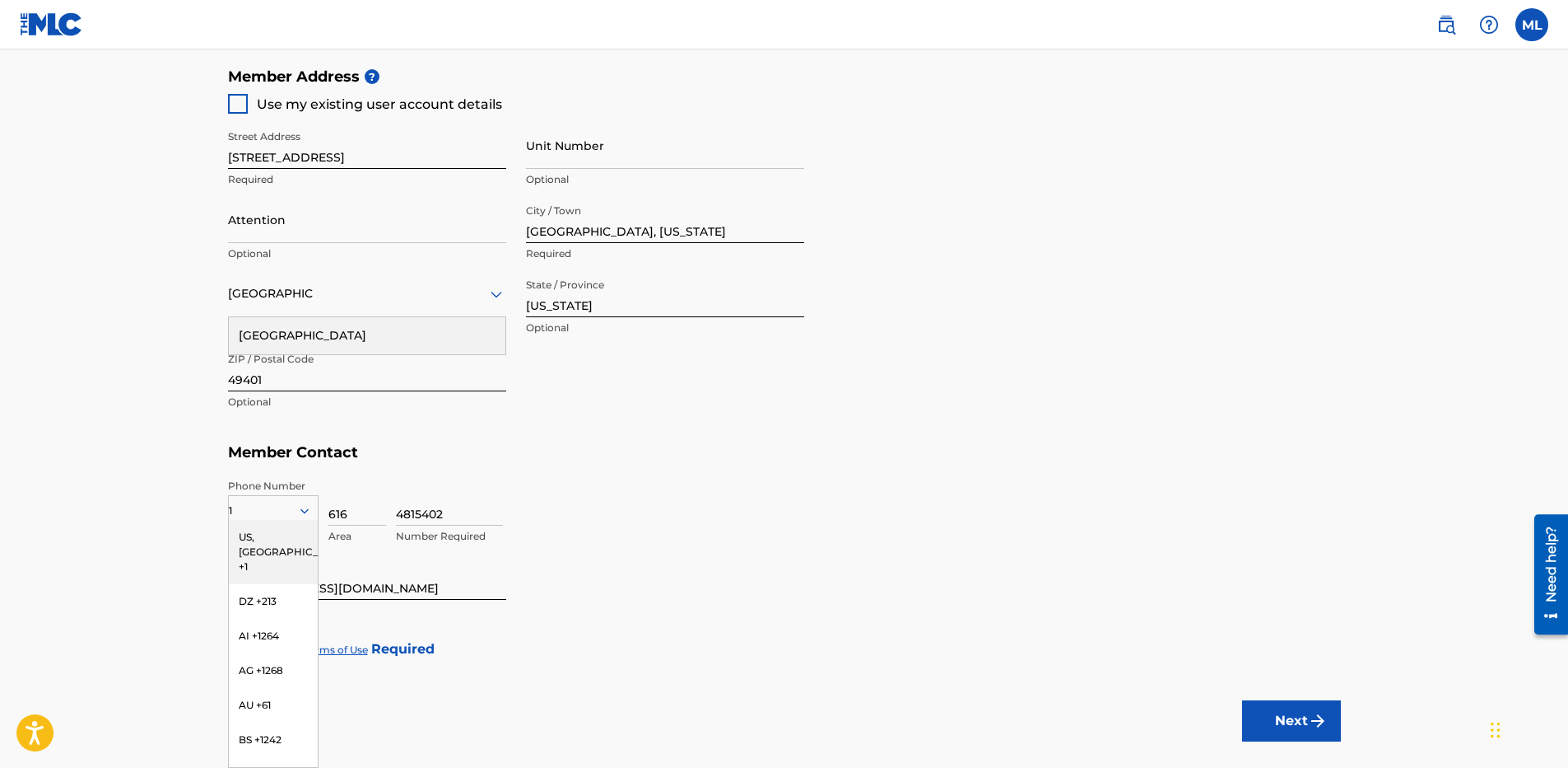
click at [132, 296] on main "Create a Member If you are a self-administered songwriter without a publisher t…" at bounding box center [784, 42] width 1568 height 1479
click at [241, 534] on div "US, [GEOGRAPHIC_DATA] +1" at bounding box center [273, 551] width 89 height 64
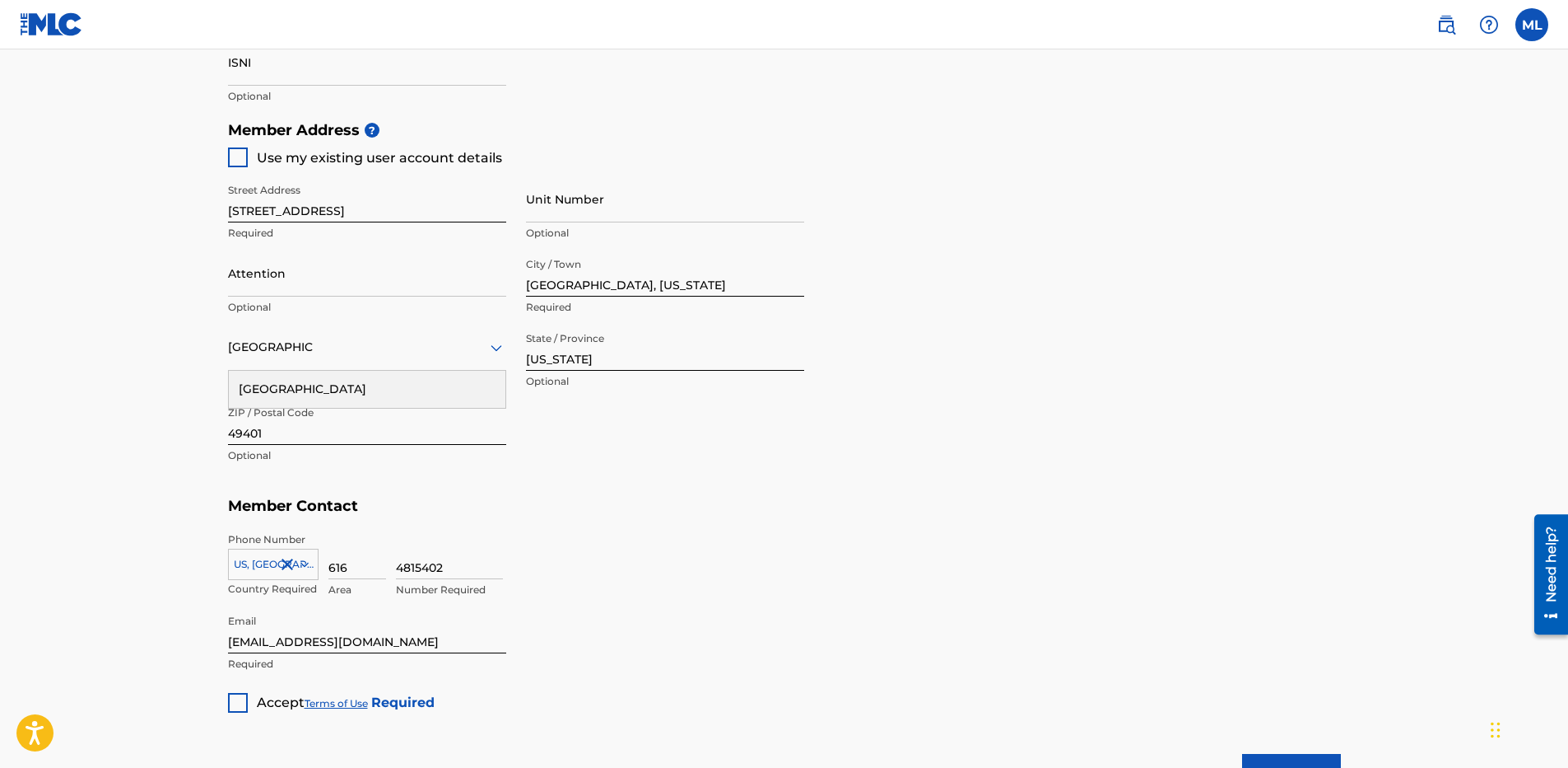
scroll to position [663, 0]
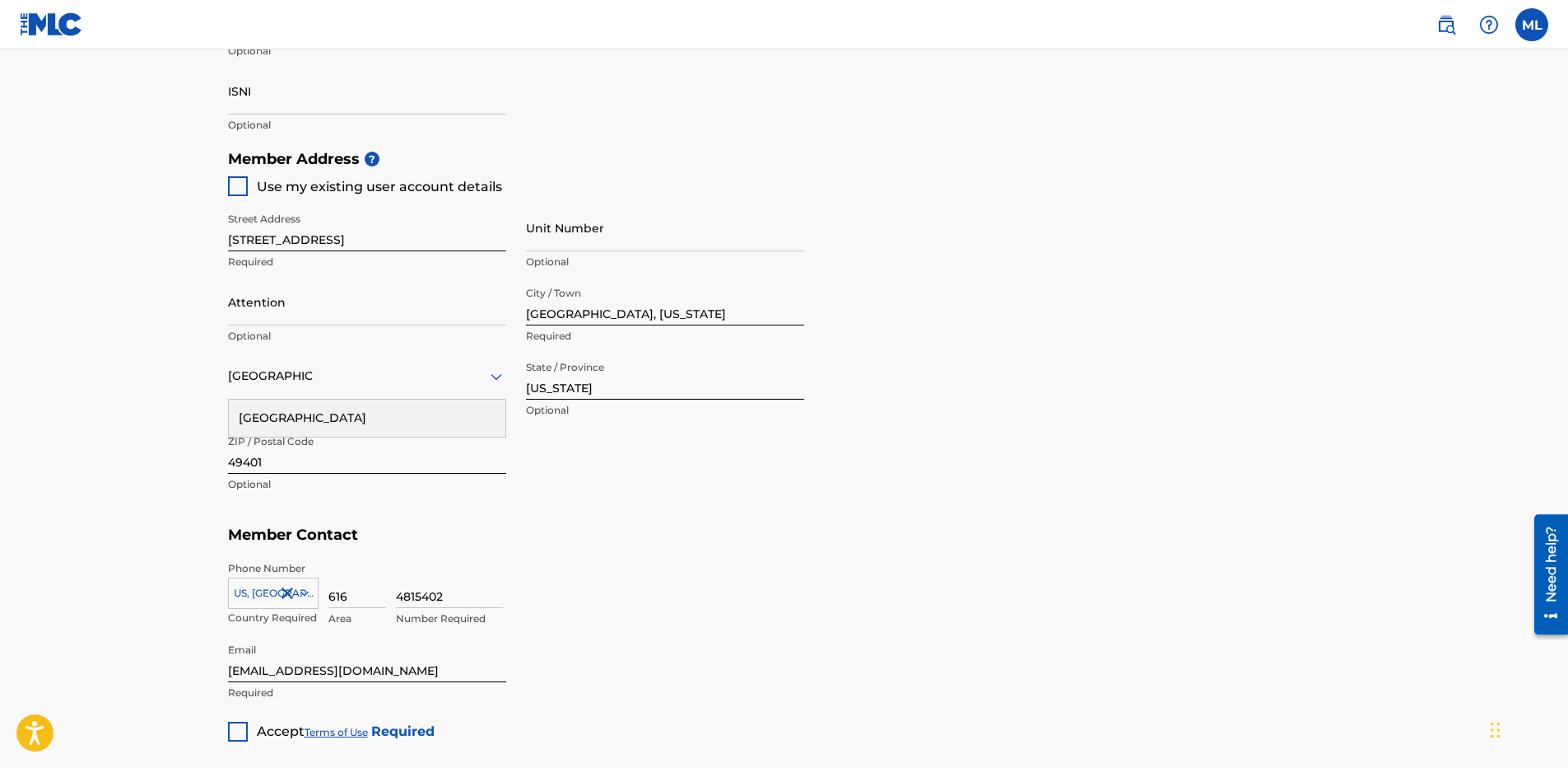
drag, startPoint x: 138, startPoint y: 387, endPoint x: 236, endPoint y: 348, distance: 105.5
click at [138, 387] on main "Create a Member If you are a self-administered songwriter without a publisher t…" at bounding box center [784, 125] width 1568 height 1479
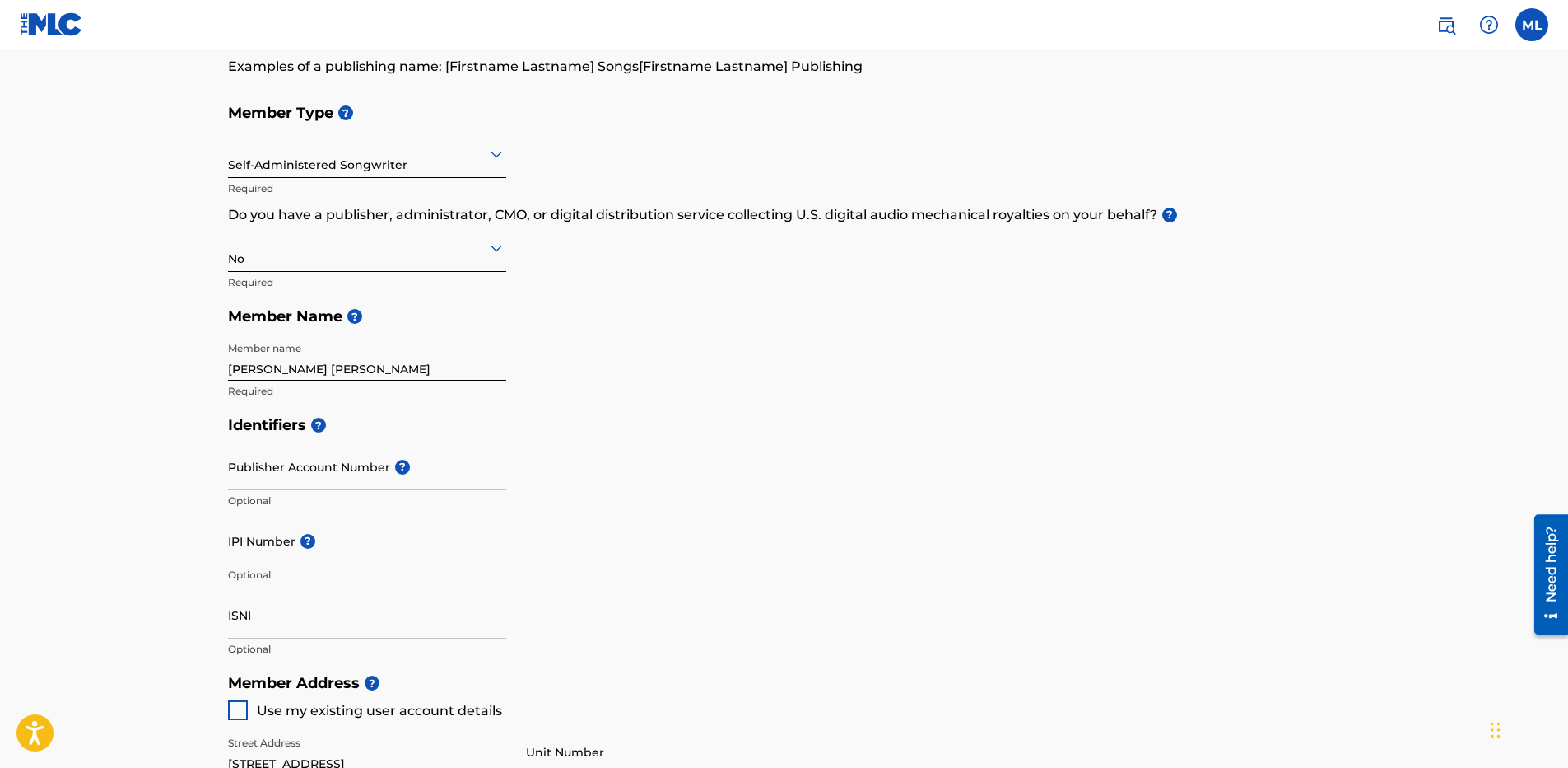
scroll to position [170, 0]
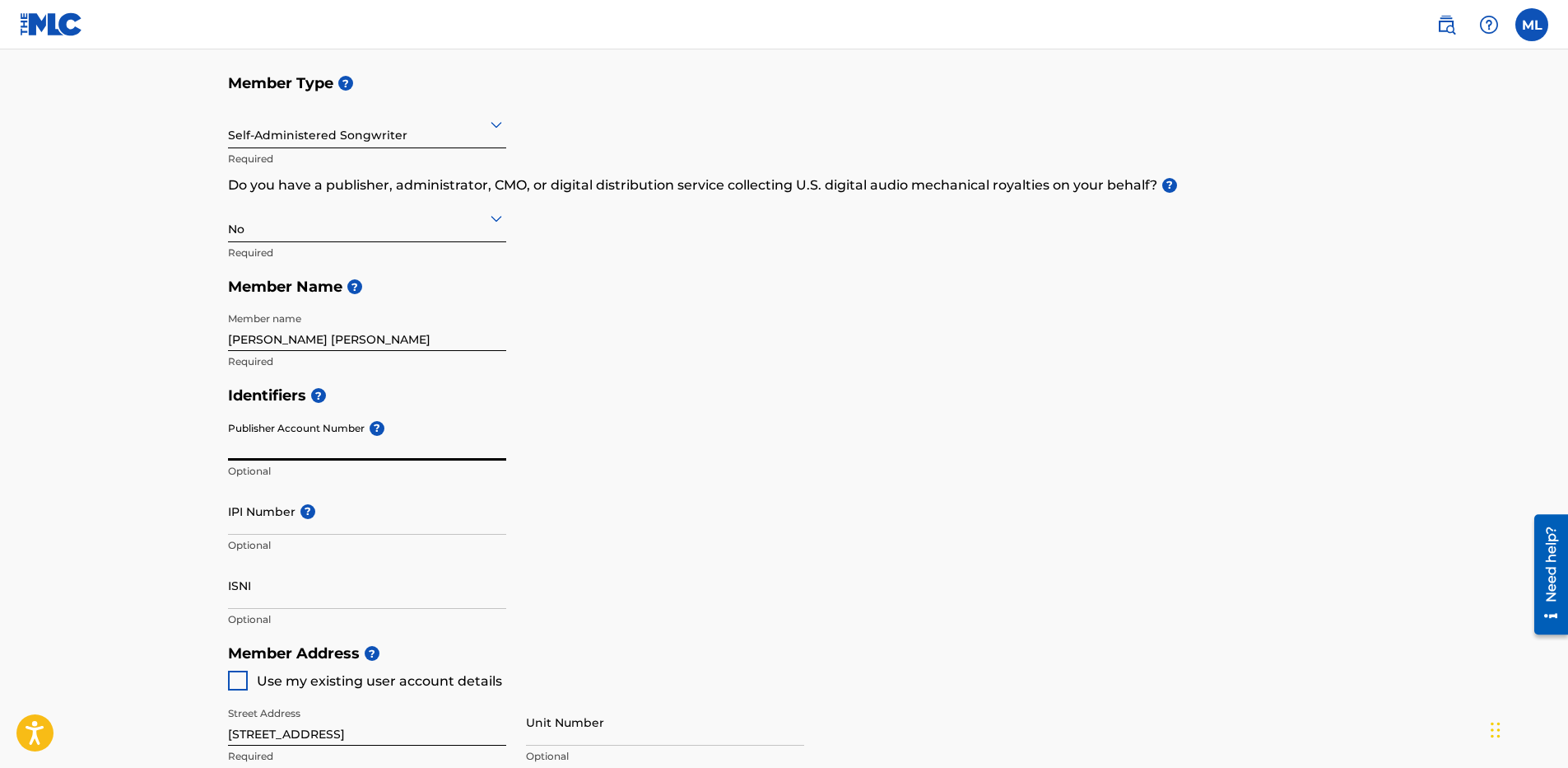
click at [279, 453] on input "Publisher Account Number ?" at bounding box center [367, 437] width 278 height 47
click at [106, 508] on main "Create a Member If you are a self-administered songwriter without a publisher t…" at bounding box center [784, 619] width 1568 height 1479
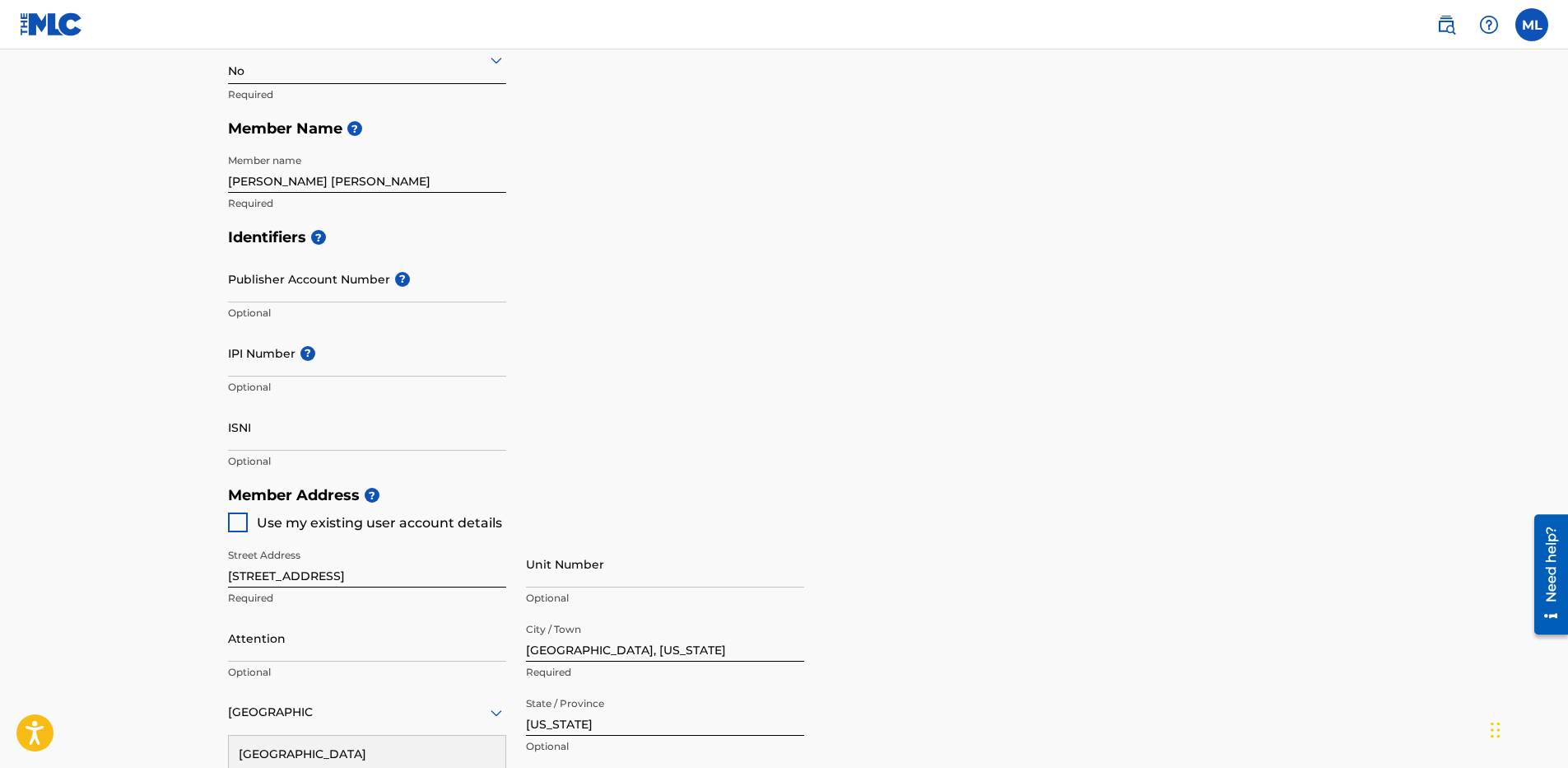
scroll to position [334, 0]
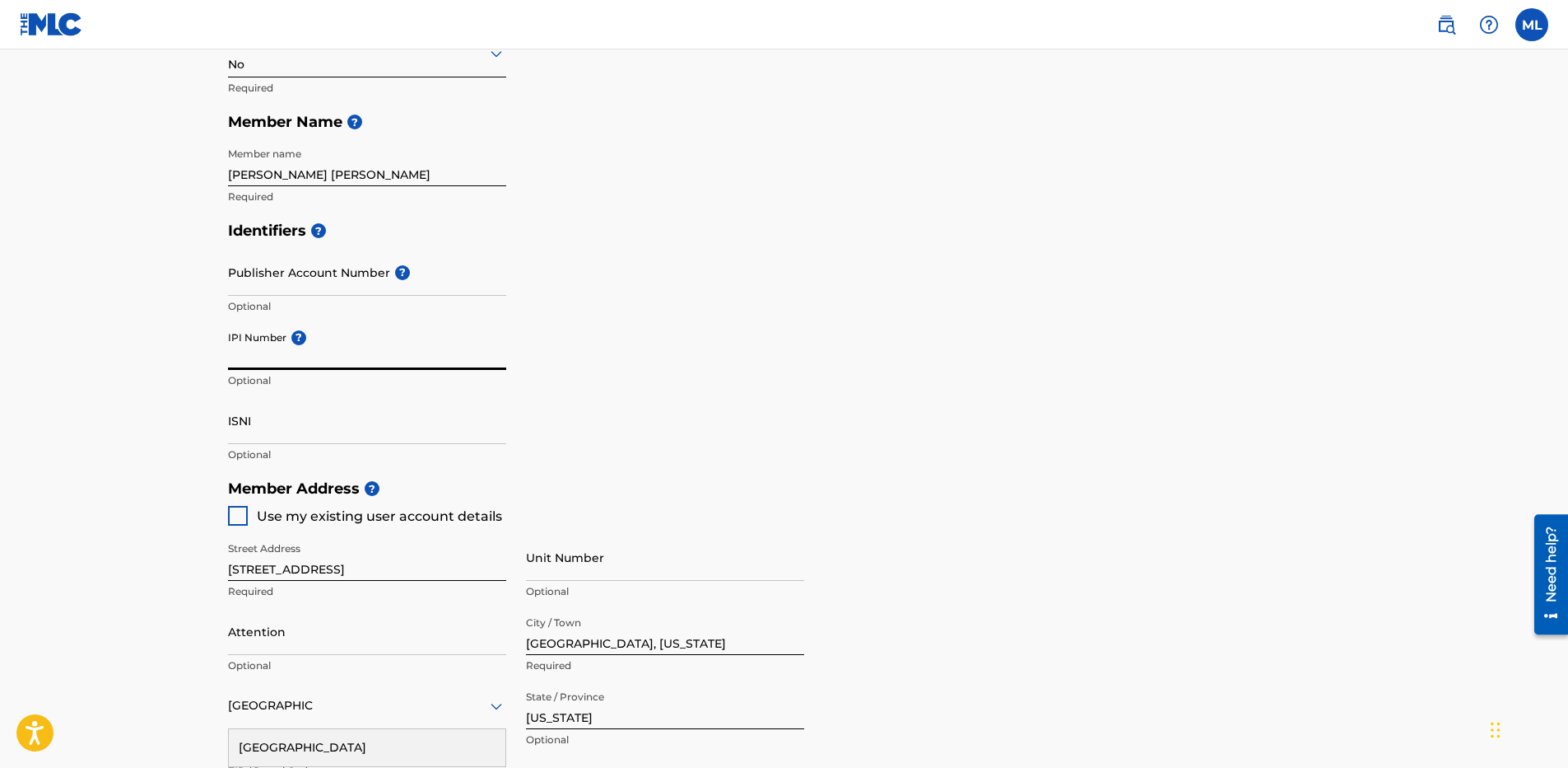
click at [342, 358] on input "IPI Number ?" at bounding box center [367, 346] width 278 height 47
paste input "00878164000"
drag, startPoint x: 251, startPoint y: 356, endPoint x: 187, endPoint y: 355, distance: 64.0
click at [187, 355] on main "Create a Member If you are a self-administered songwriter without a publisher t…" at bounding box center [784, 454] width 1568 height 1479
type input "00878164000"
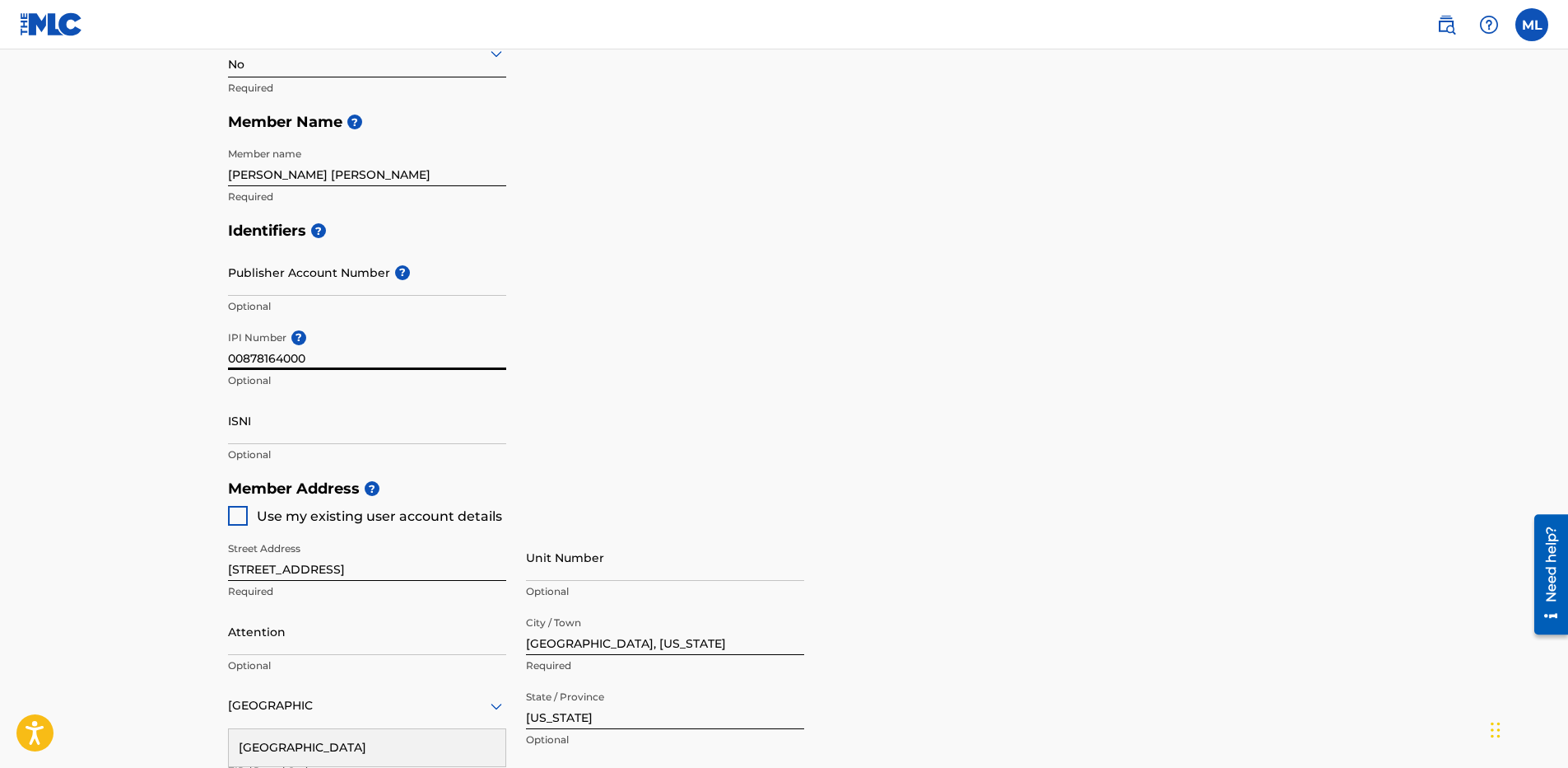
click at [768, 362] on div "Identifiers ? Publisher Account Number ? Optional IPI Number ? 00878164000 Opti…" at bounding box center [784, 341] width 1113 height 257
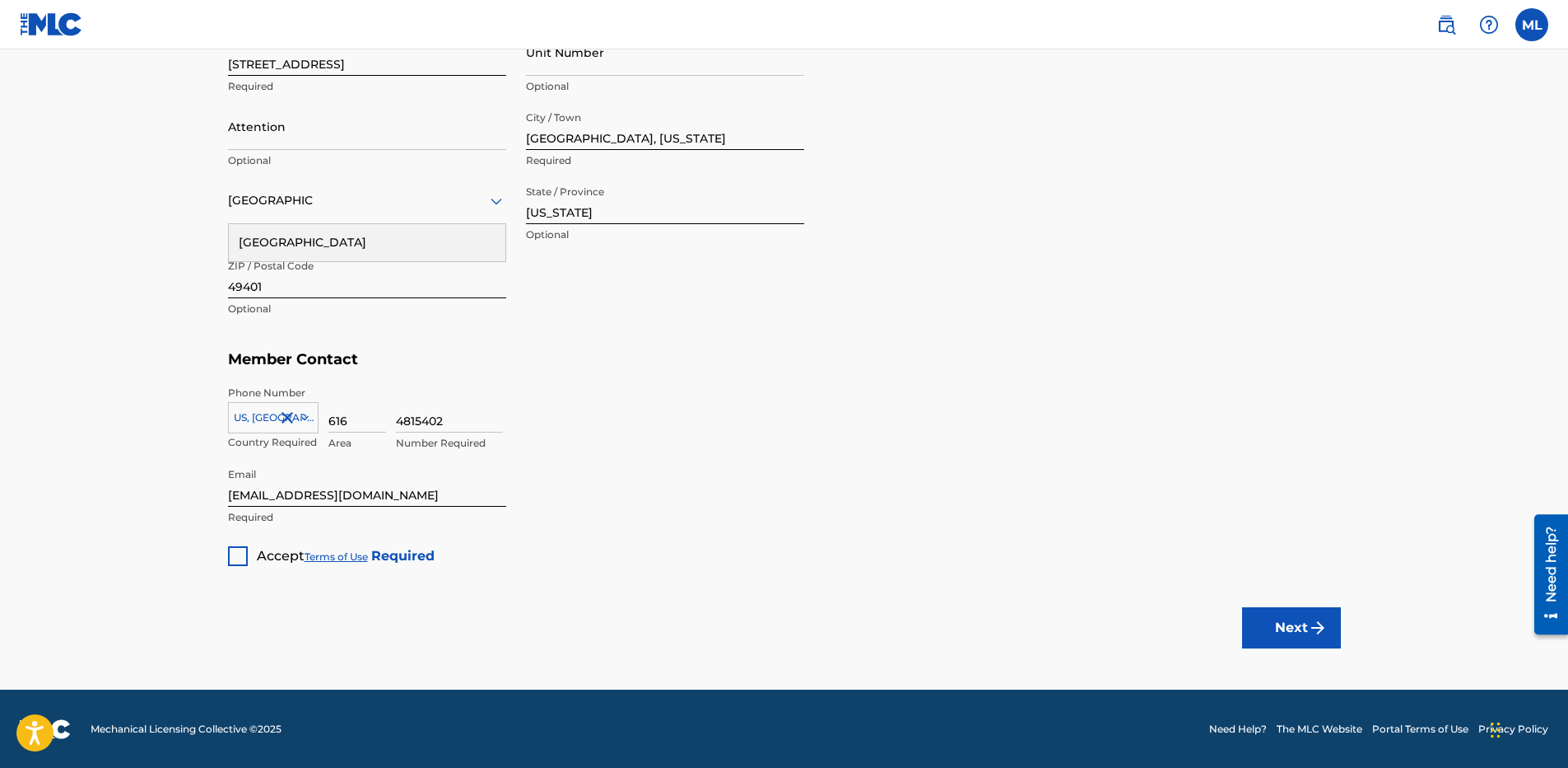
scroll to position [840, 0]
click at [239, 550] on div at bounding box center [238, 555] width 20 height 20
click at [1300, 621] on button "Next" at bounding box center [1292, 627] width 99 height 41
click at [1286, 623] on button "Next" at bounding box center [1292, 627] width 99 height 41
click at [407, 223] on div "option , selected. Select is focused ,type to refine list, press Down to open t…" at bounding box center [367, 213] width 278 height 74
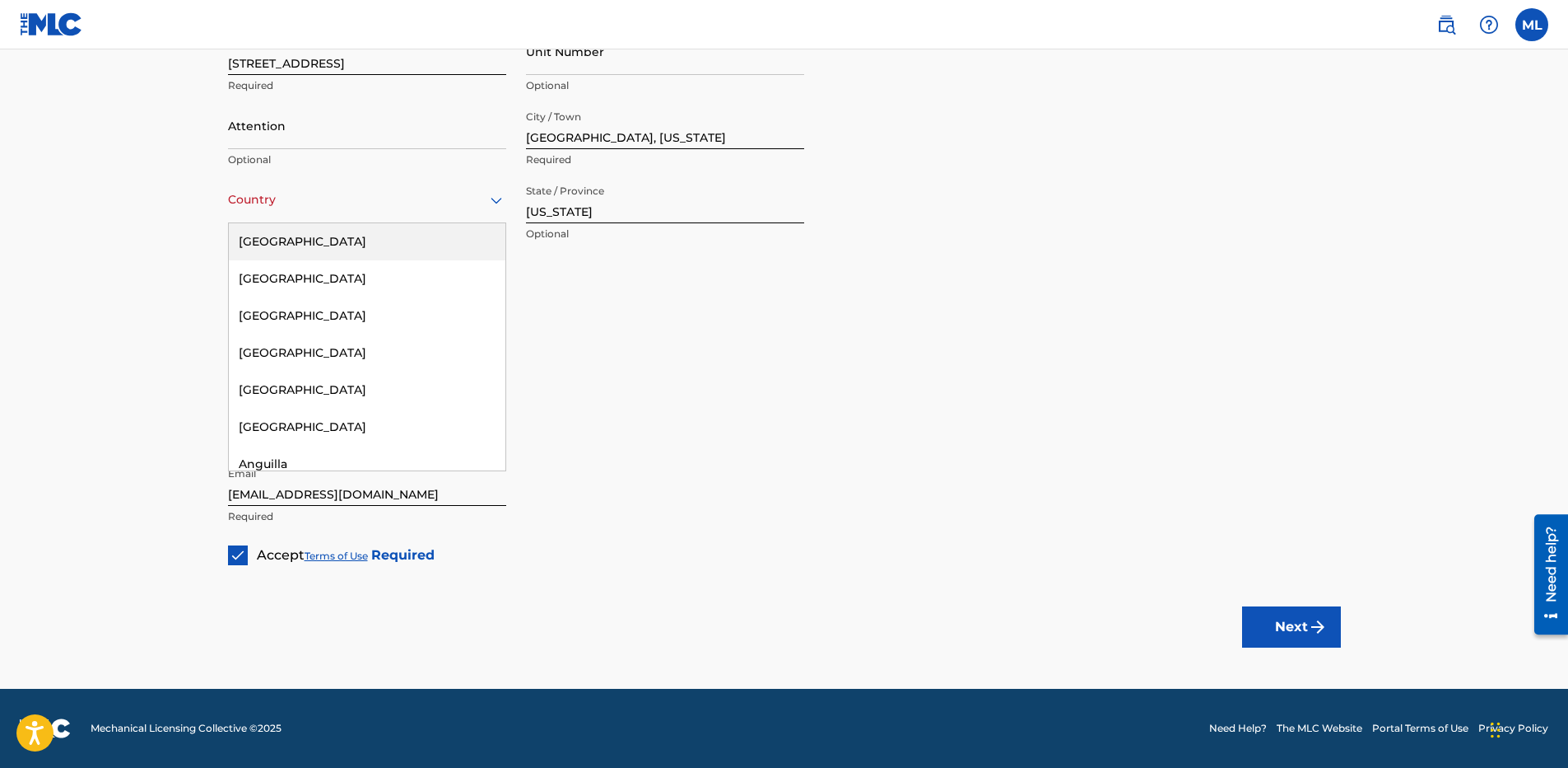
click at [406, 208] on div at bounding box center [367, 199] width 278 height 21
click at [327, 242] on div "[GEOGRAPHIC_DATA]" at bounding box center [367, 242] width 277 height 37
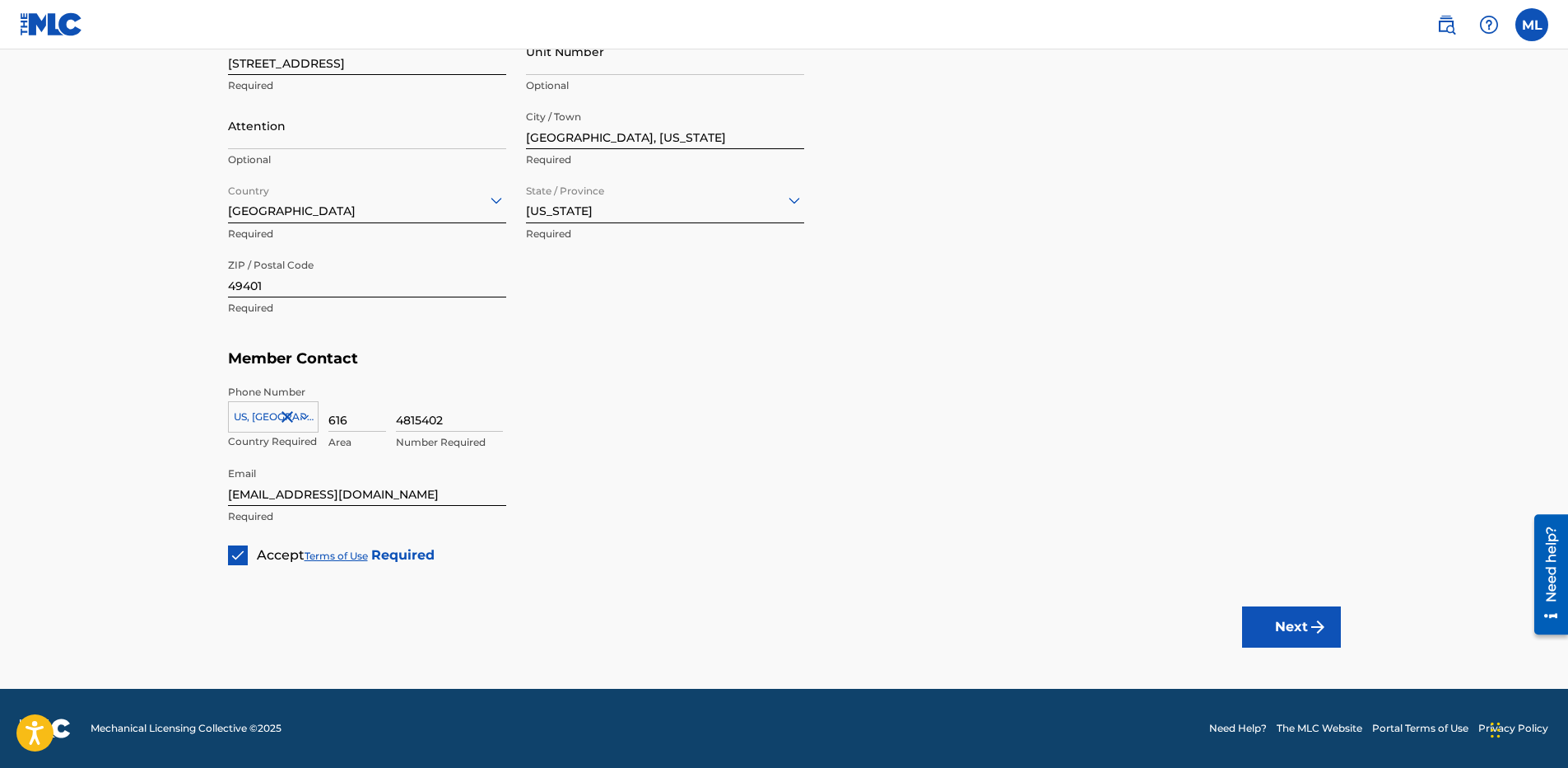
drag, startPoint x: 1300, startPoint y: 624, endPoint x: 1260, endPoint y: 615, distance: 41.0
click at [1299, 624] on button "Next" at bounding box center [1292, 627] width 99 height 41
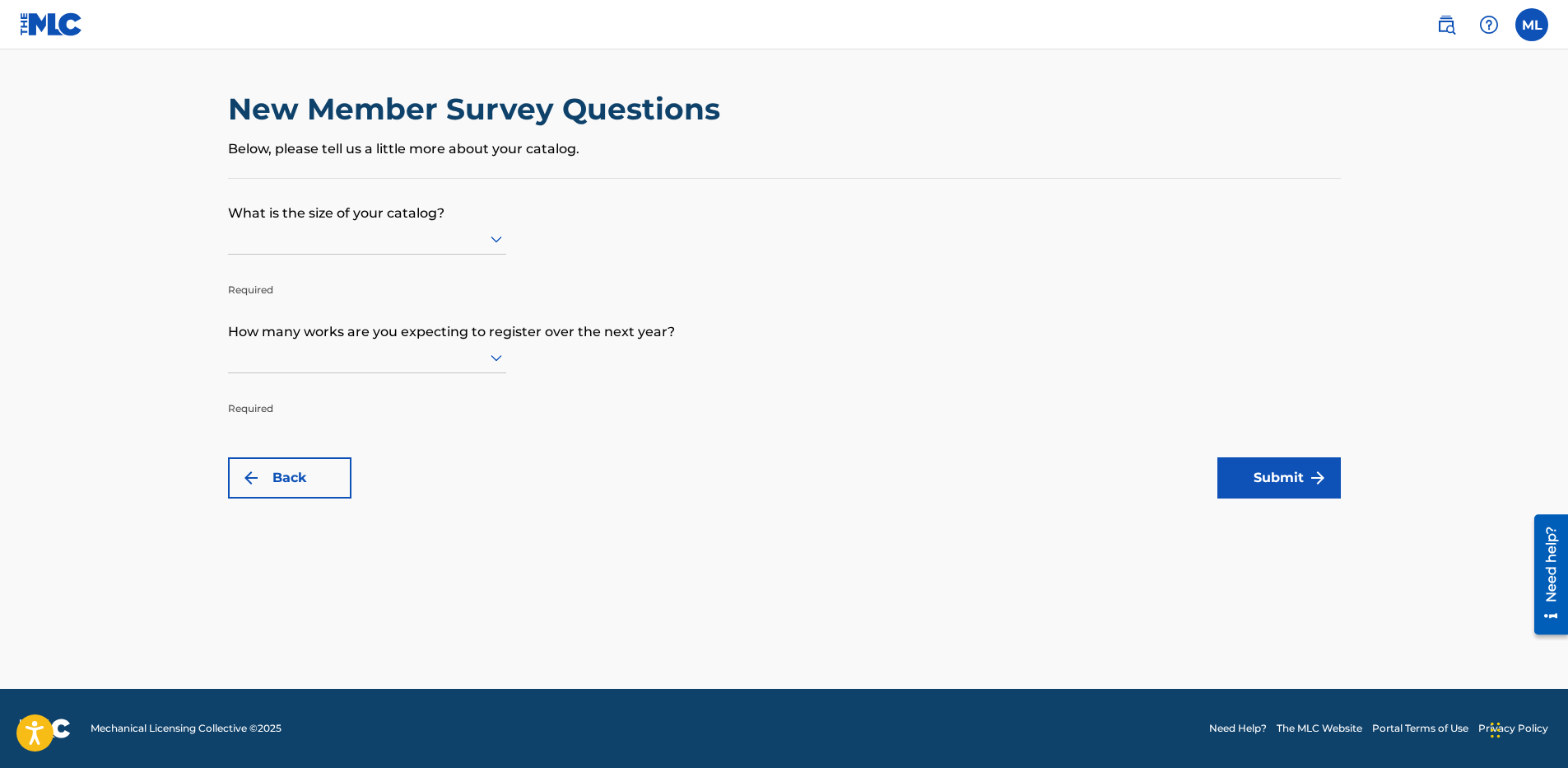
click at [363, 241] on div at bounding box center [367, 238] width 278 height 21
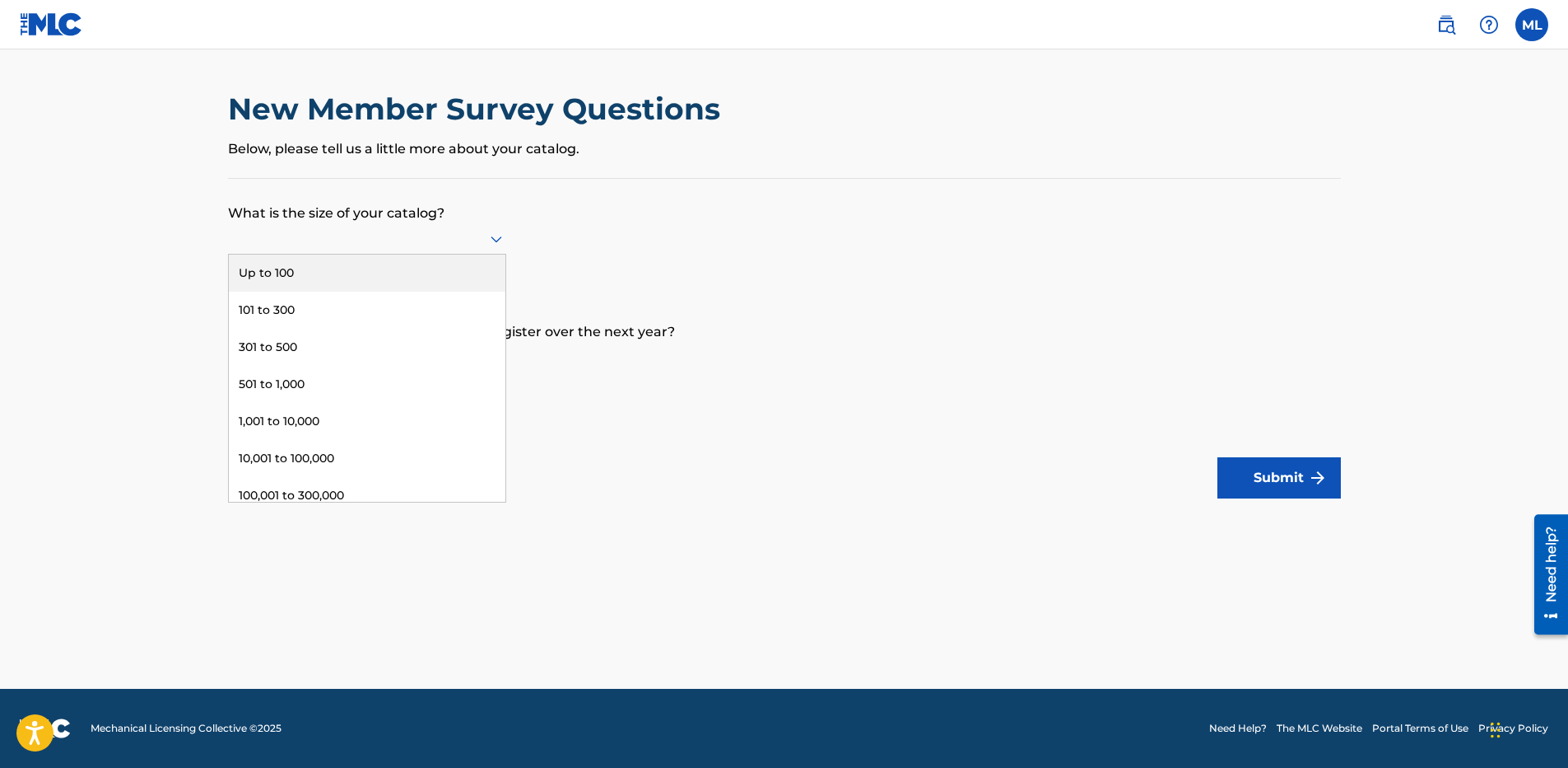
click at [371, 270] on div "Up to 100" at bounding box center [367, 273] width 277 height 37
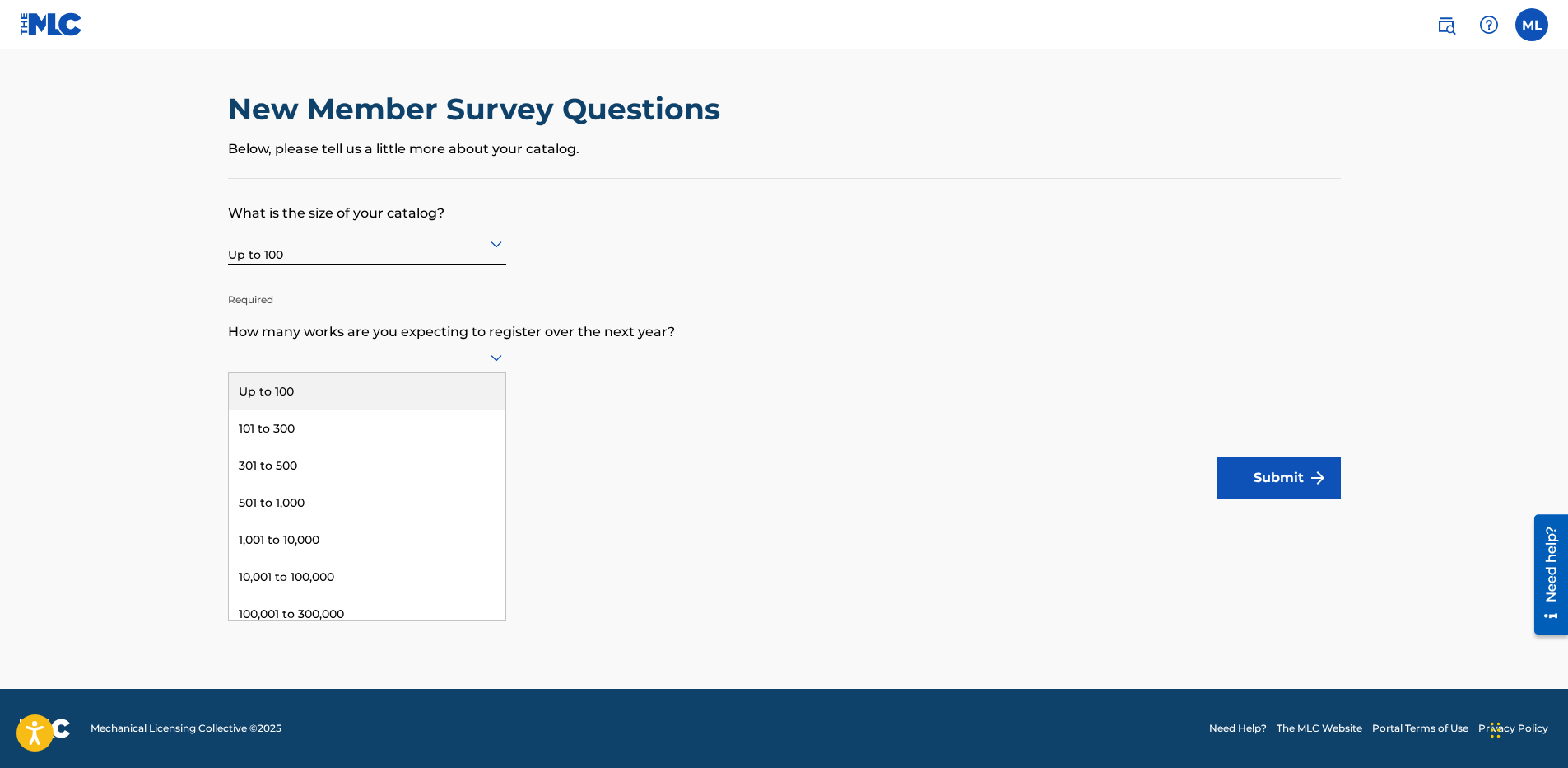
click at [371, 346] on div at bounding box center [367, 358] width 278 height 32
click at [394, 395] on div "Up to 100" at bounding box center [367, 391] width 277 height 37
click at [631, 507] on main "New Member Survey Questions Below, please tell us a little more about your cata…" at bounding box center [784, 369] width 1568 height 639
click at [1261, 483] on button "Submit" at bounding box center [1278, 478] width 123 height 41
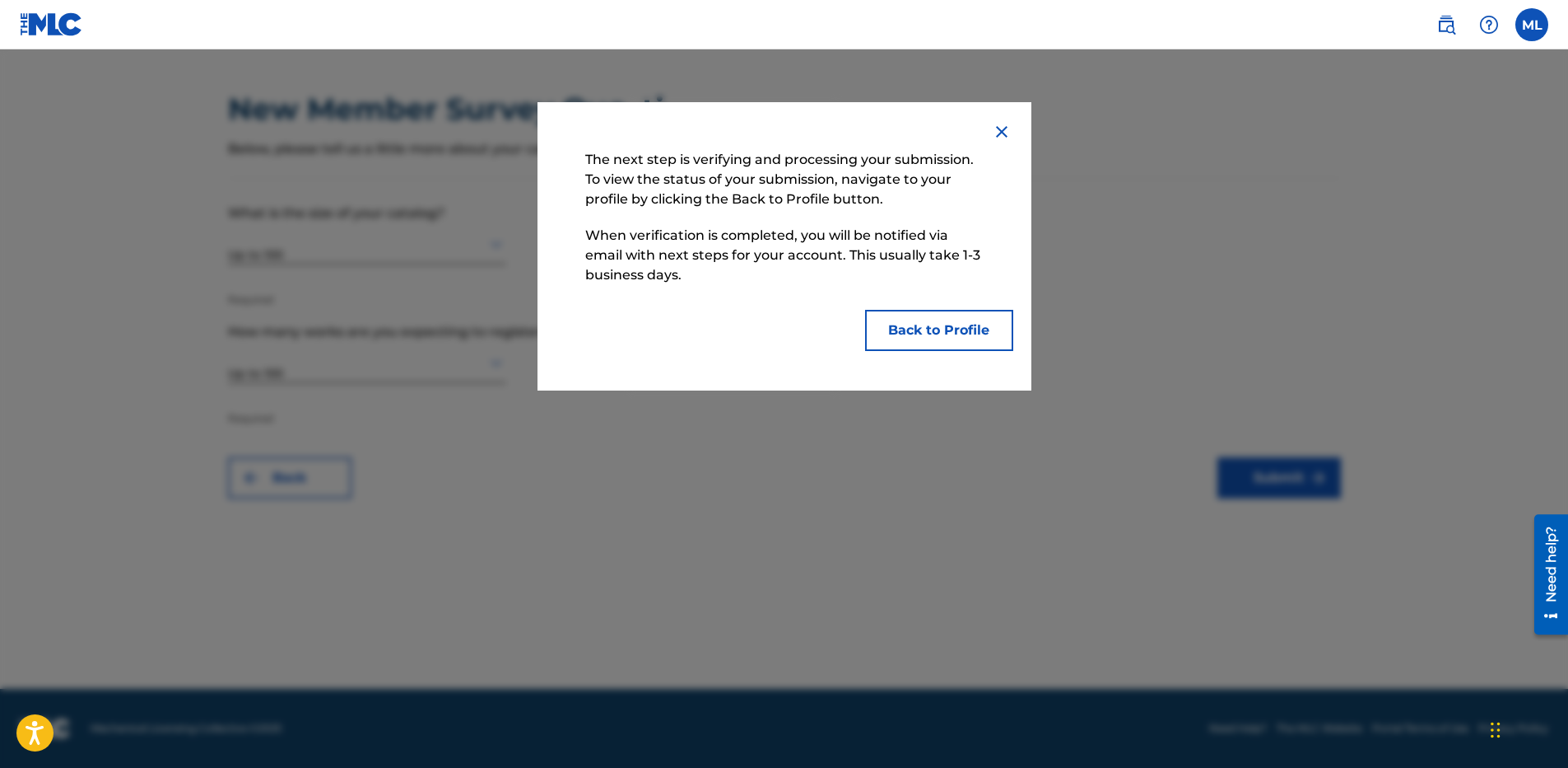
click at [942, 332] on button "Back to Profile" at bounding box center [939, 330] width 148 height 41
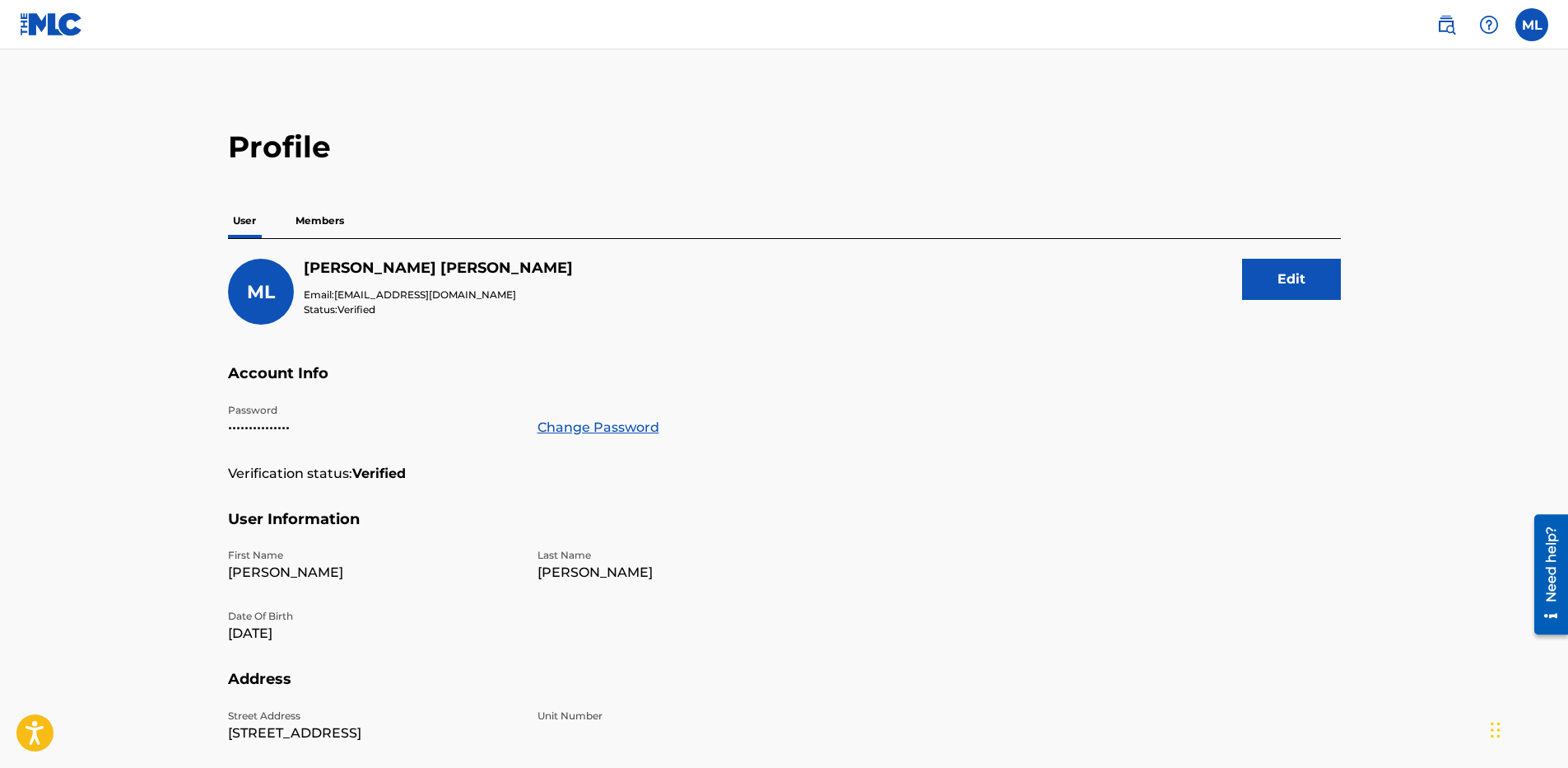
click at [300, 243] on div "ML Matthew Lussier Email: matthewilus28@gmail.com Status: Verified Edit Account…" at bounding box center [784, 614] width 1113 height 751
click at [314, 216] on p "Members" at bounding box center [319, 220] width 58 height 35
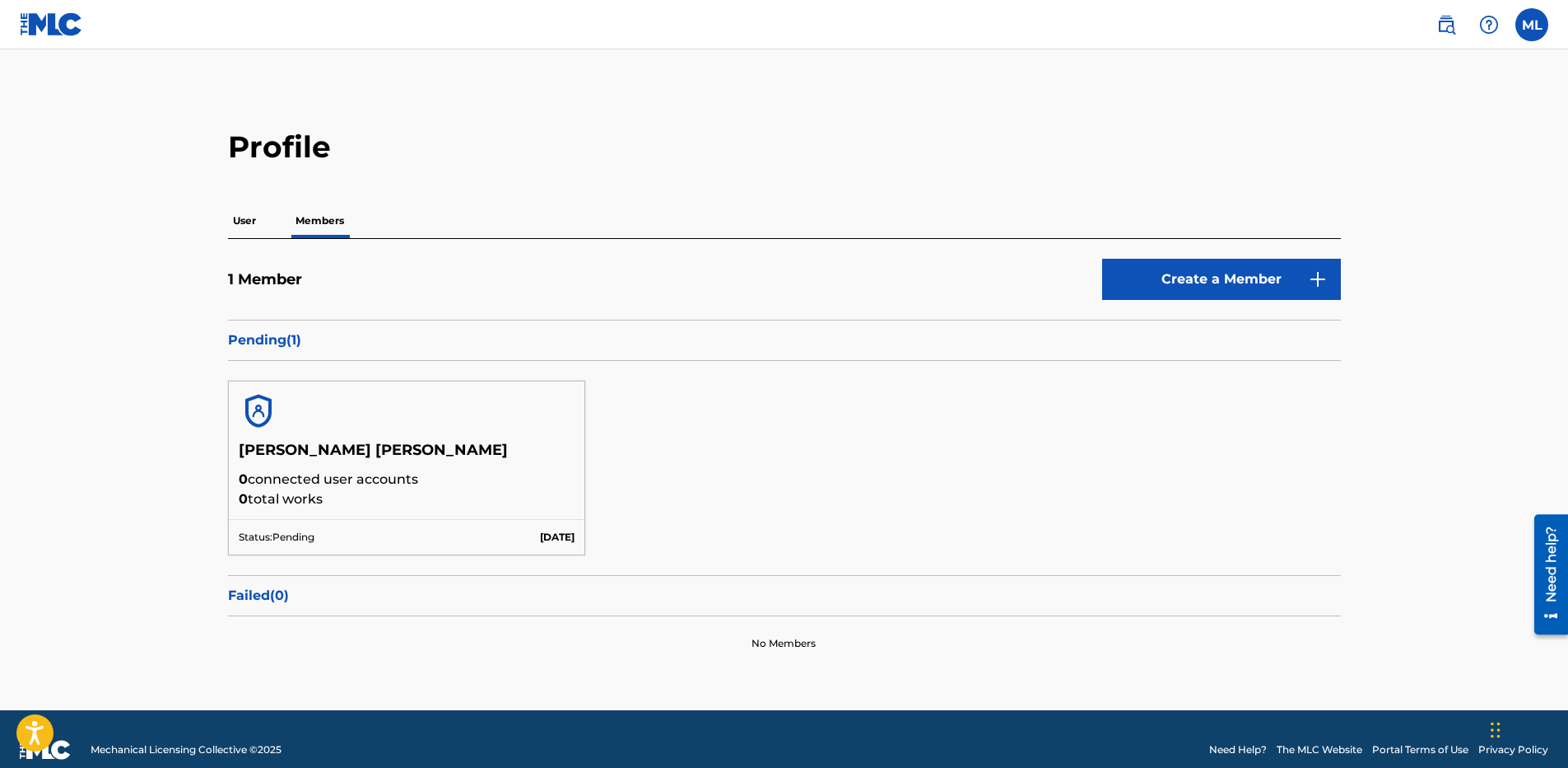
click at [1530, 23] on label at bounding box center [1532, 24] width 33 height 33
click at [1533, 25] on input "ML Matthew Lussier matthewilus28@gmail.com Notification Preferences Profile Log…" at bounding box center [1533, 25] width 0 height 0
